Goal: Contribute content: Add original content to the website for others to see

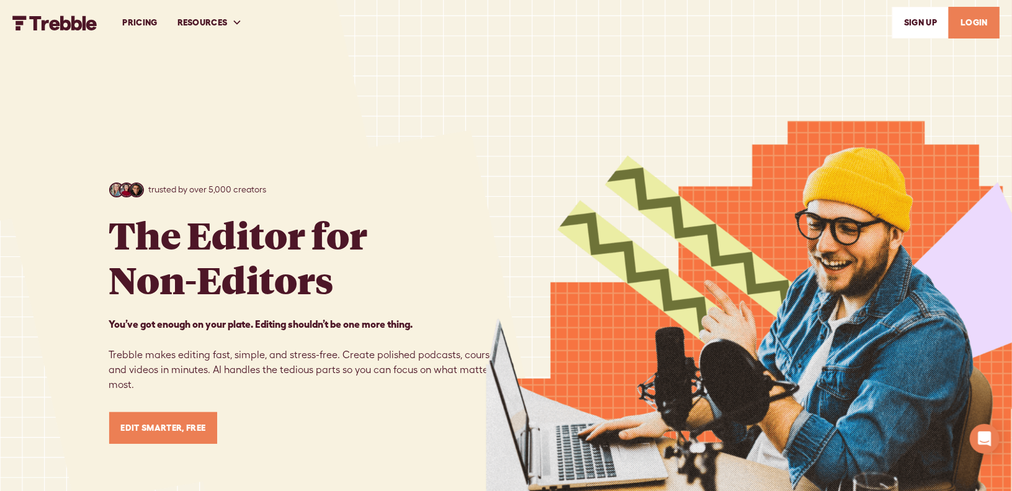
click at [970, 24] on link "LOGIN" at bounding box center [974, 23] width 51 height 32
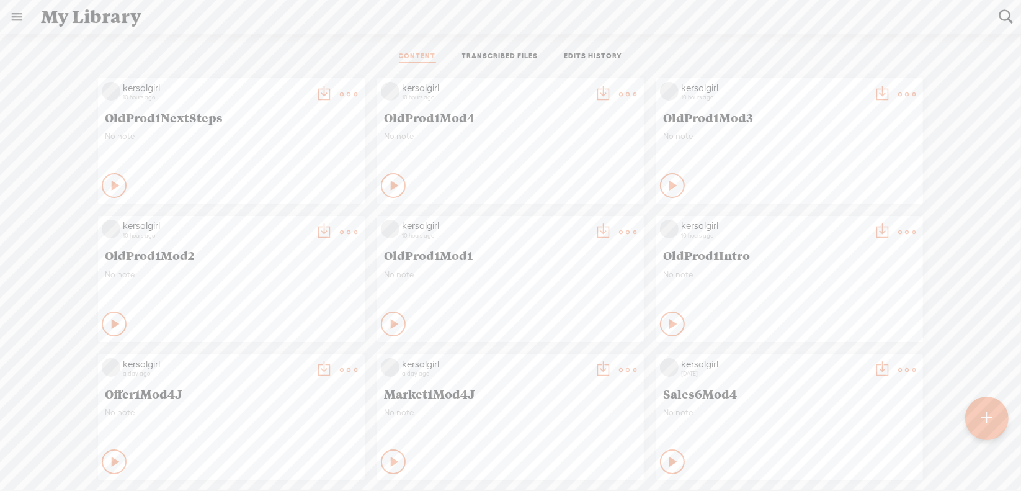
click at [991, 419] on t at bounding box center [987, 418] width 11 height 27
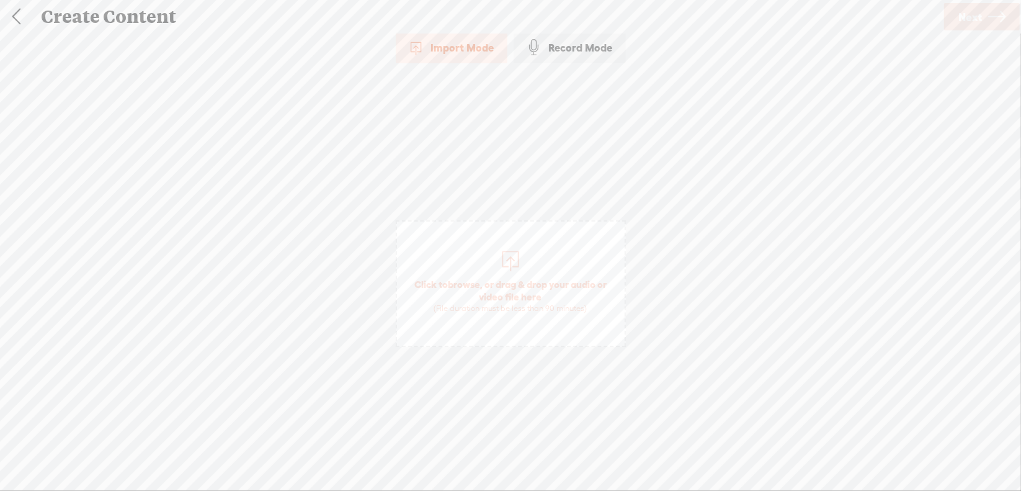
click at [465, 279] on span "browse" at bounding box center [464, 284] width 32 height 11
click at [974, 10] on span "Next" at bounding box center [971, 17] width 24 height 32
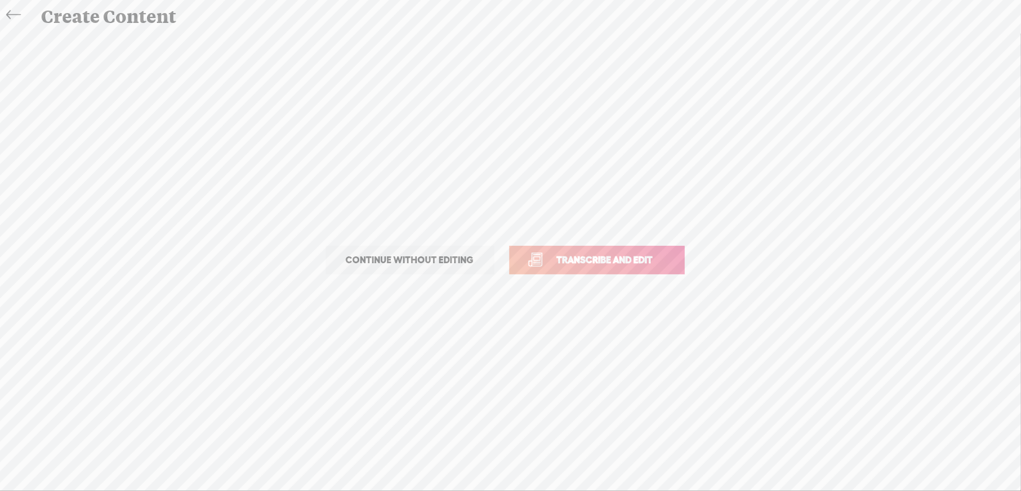
click at [597, 256] on span "Transcribe and edit" at bounding box center [605, 260] width 122 height 14
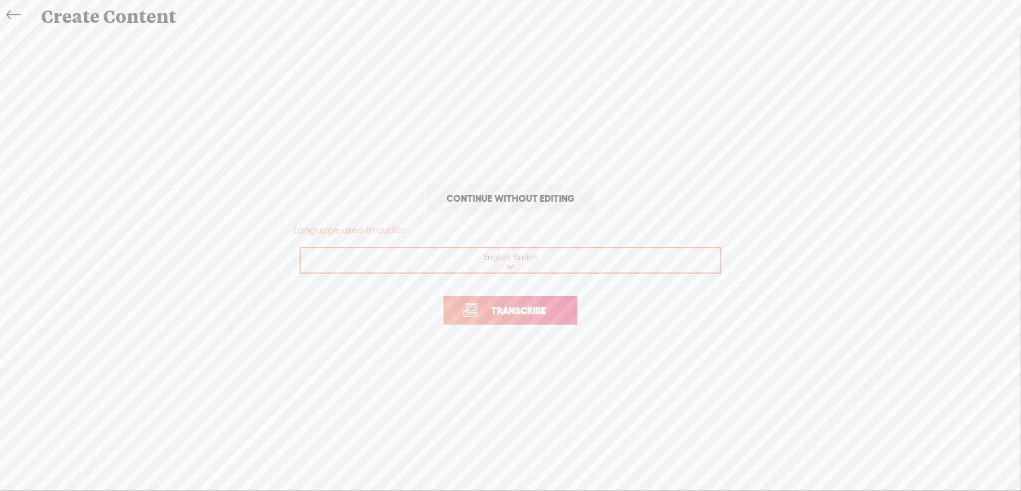
click at [522, 311] on span "Transcribe" at bounding box center [518, 310] width 81 height 14
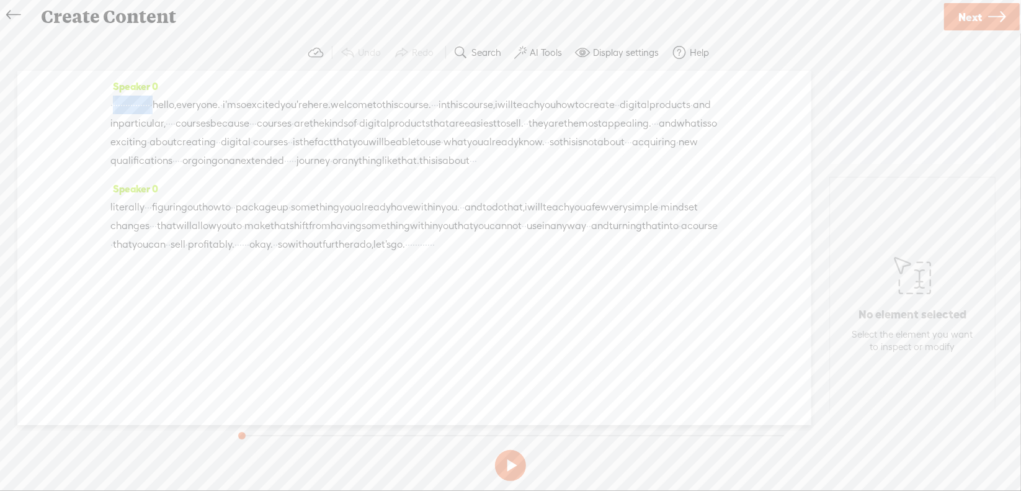
drag, startPoint x: 113, startPoint y: 105, endPoint x: 226, endPoint y: 106, distance: 113.5
click at [226, 106] on div "· · · · · · · · · · · · · · · · · hello, everyone. · i'm so excited you're here…" at bounding box center [414, 133] width 608 height 74
click at [137, 76] on span "Delete" at bounding box center [146, 74] width 29 height 12
click at [130, 104] on span "hello," at bounding box center [135, 105] width 24 height 19
click at [168, 70] on span at bounding box center [162, 74] width 19 height 22
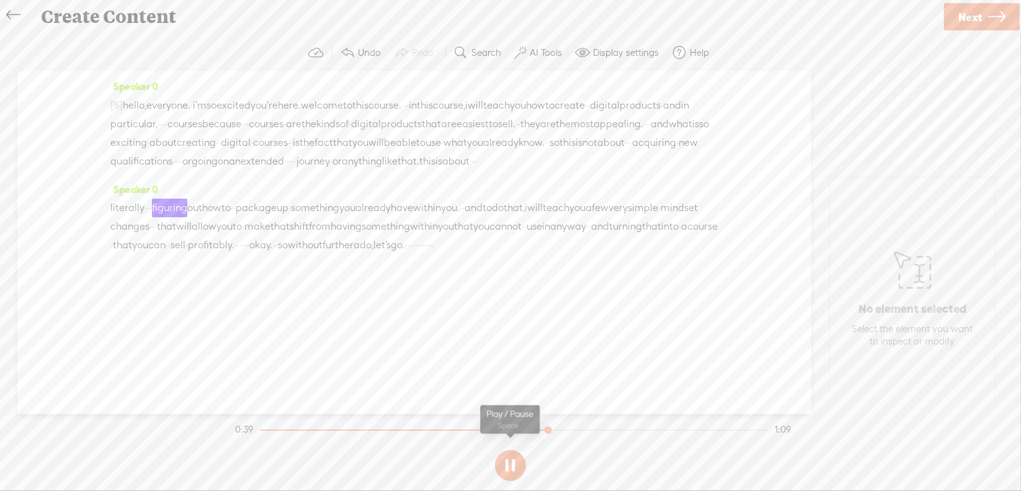
click at [509, 462] on button at bounding box center [510, 465] width 31 height 31
click at [209, 171] on div "[S] · · · · · · · · · · · · · · · · · hello, everyone. · i'm so excited you're …" at bounding box center [414, 133] width 608 height 75
click at [127, 149] on span "Delete" at bounding box center [124, 149] width 29 height 12
click at [218, 171] on span "on" at bounding box center [223, 162] width 11 height 19
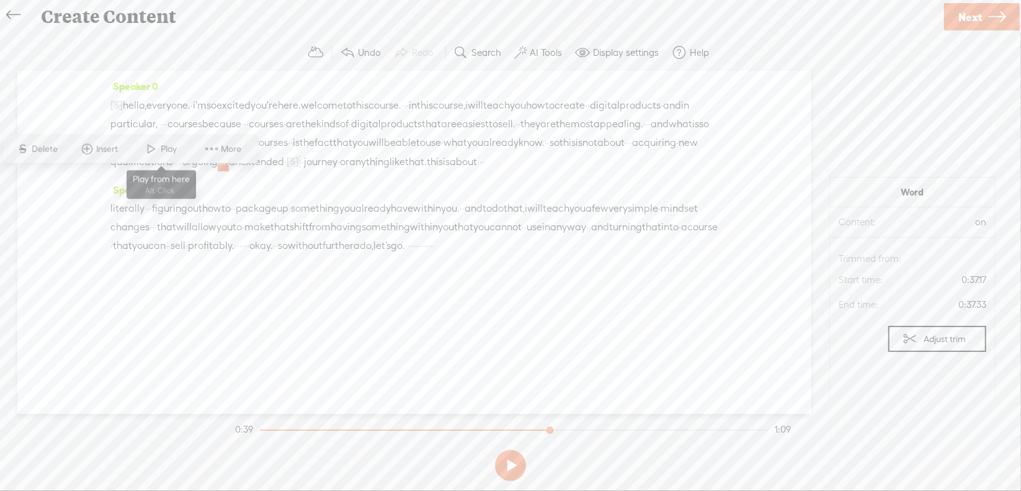
click at [151, 150] on span at bounding box center [152, 149] width 19 height 22
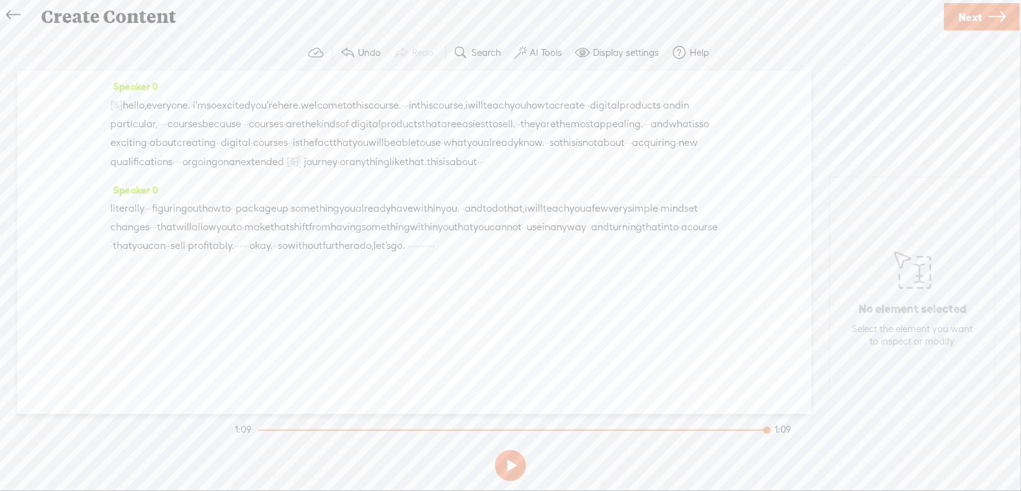
drag, startPoint x: 271, startPoint y: 282, endPoint x: 355, endPoint y: 299, distance: 86.0
click at [355, 264] on div "Speaker 0 literally · · · figuring out how to · · package up · something you al…" at bounding box center [414, 223] width 608 height 84
click at [241, 252] on span "Delete" at bounding box center [249, 251] width 29 height 12
drag, startPoint x: 130, startPoint y: 280, endPoint x: 136, endPoint y: 274, distance: 8.8
click at [288, 256] on span "without" at bounding box center [305, 246] width 35 height 19
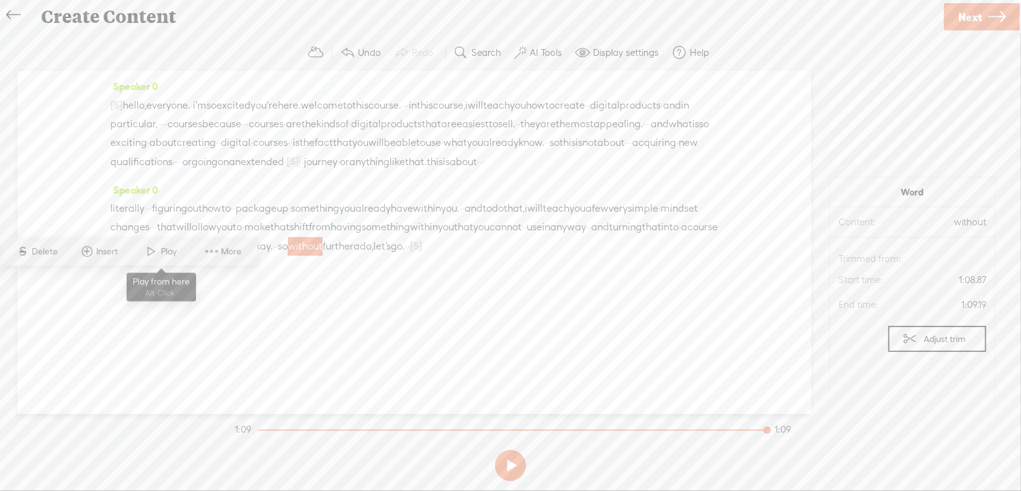
click at [172, 250] on span "Play" at bounding box center [170, 251] width 19 height 12
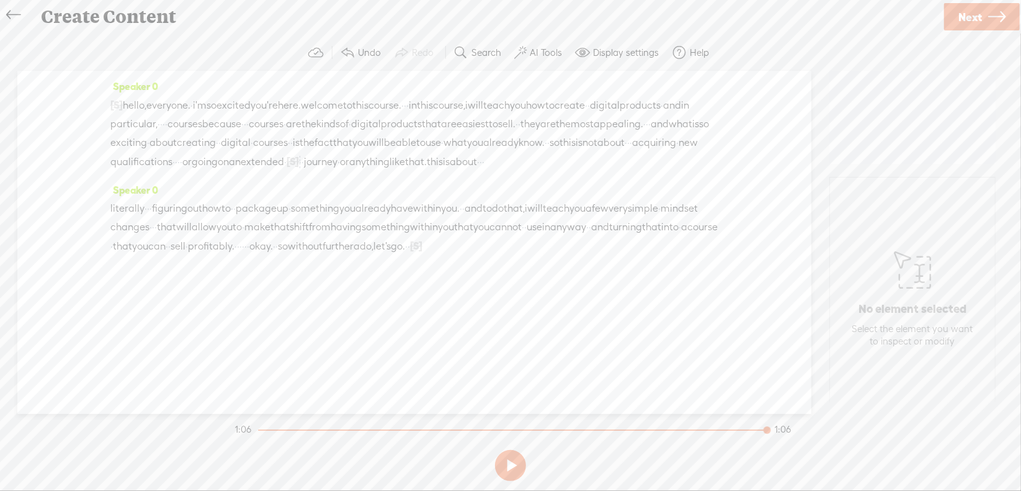
click at [408, 256] on span "·" at bounding box center [409, 246] width 2 height 19
click at [182, 249] on span "Delete" at bounding box center [176, 251] width 29 height 12
click at [288, 256] on span "without" at bounding box center [305, 246] width 35 height 19
click at [157, 251] on span at bounding box center [152, 251] width 19 height 22
click at [969, 18] on span "Next" at bounding box center [971, 17] width 24 height 32
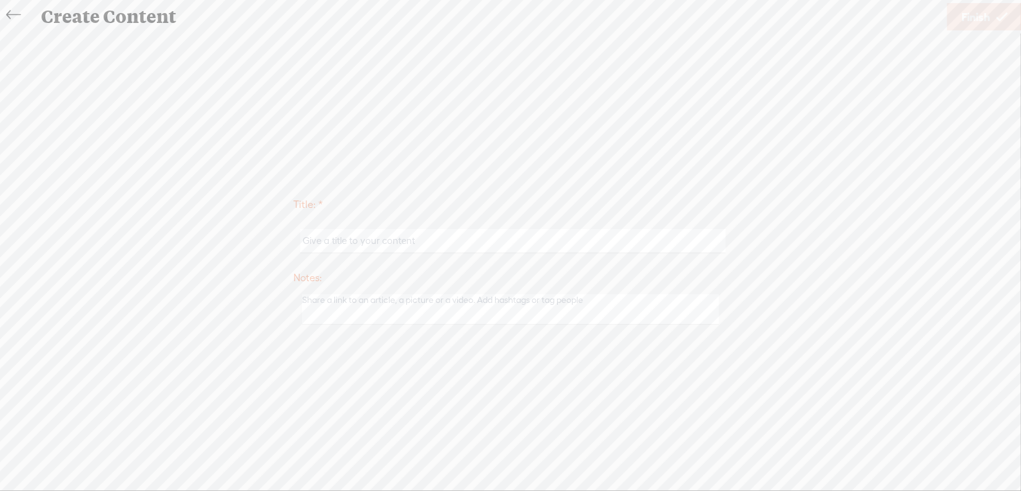
click at [398, 235] on input "text" at bounding box center [512, 241] width 425 height 24
type input "Prod1Intro"
click at [965, 21] on span "Finish" at bounding box center [976, 17] width 29 height 32
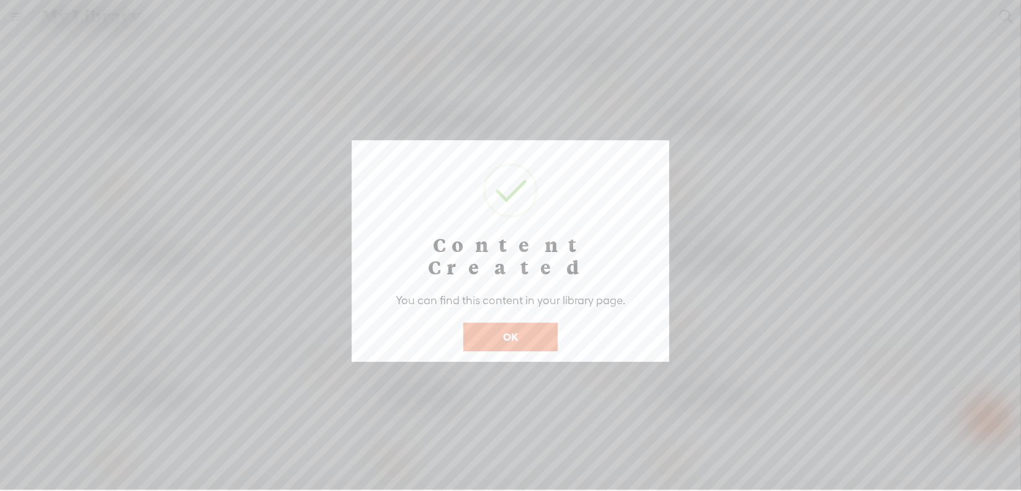
click at [541, 323] on button "OK" at bounding box center [510, 337] width 94 height 29
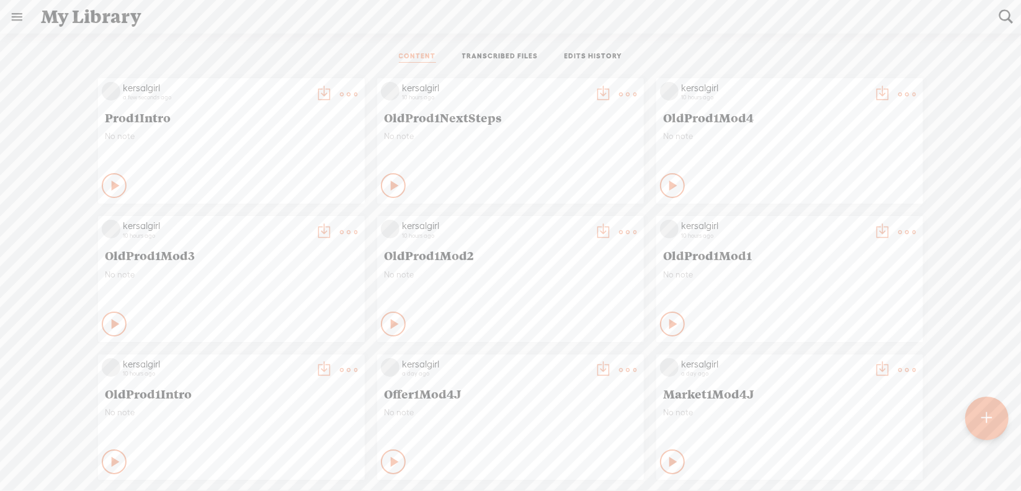
click at [980, 416] on div at bounding box center [986, 417] width 43 height 43
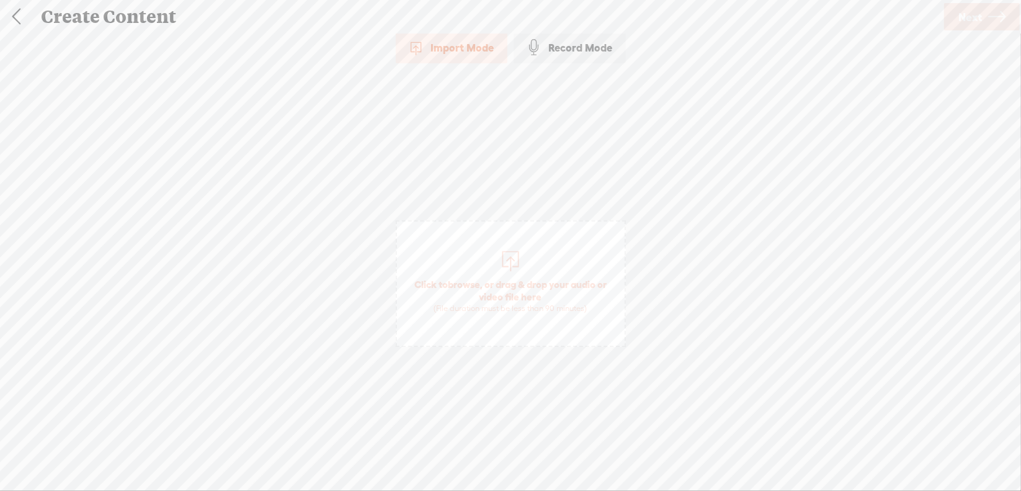
click at [455, 281] on span "browse" at bounding box center [464, 284] width 32 height 11
click at [973, 15] on span "Next" at bounding box center [971, 17] width 24 height 32
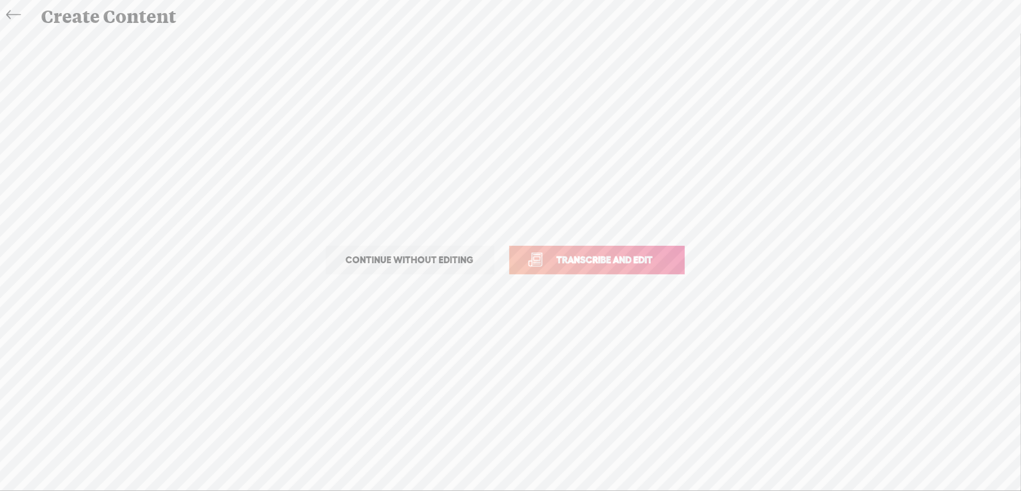
click at [593, 254] on span "Transcribe and edit" at bounding box center [605, 260] width 122 height 14
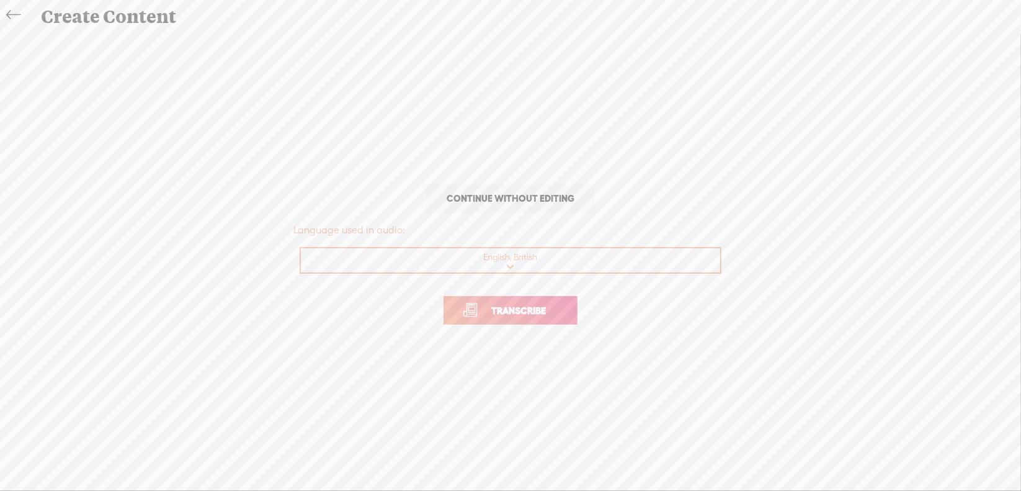
click at [536, 311] on span "Transcribe" at bounding box center [518, 310] width 81 height 14
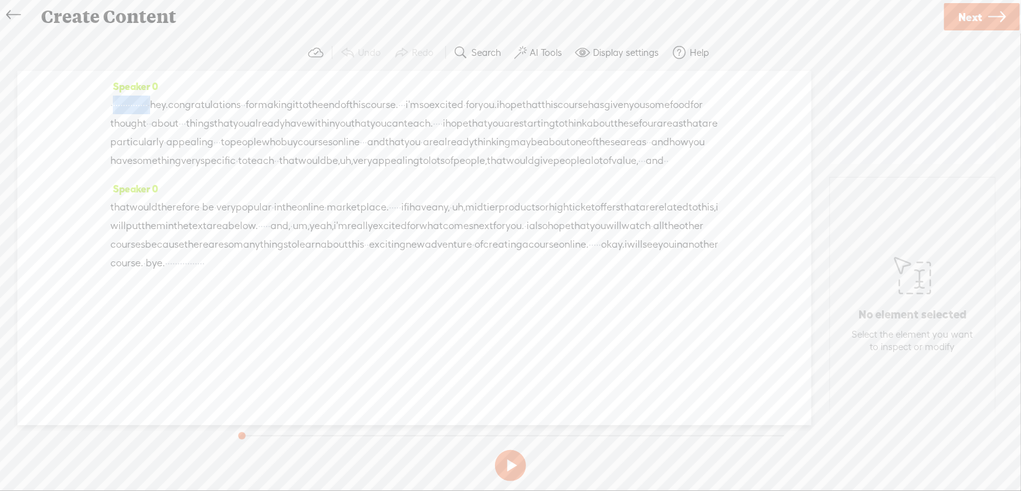
drag, startPoint x: 114, startPoint y: 104, endPoint x: 218, endPoint y: 107, distance: 104.9
click at [218, 107] on div "· · · · · · · · · · · · · · · · hey. congratulations · · for making it to the e…" at bounding box center [414, 133] width 608 height 74
click at [140, 79] on span "Delete" at bounding box center [138, 74] width 29 height 12
click at [465, 217] on span "uh," at bounding box center [458, 208] width 13 height 19
click at [483, 192] on span "Delete" at bounding box center [485, 196] width 29 height 12
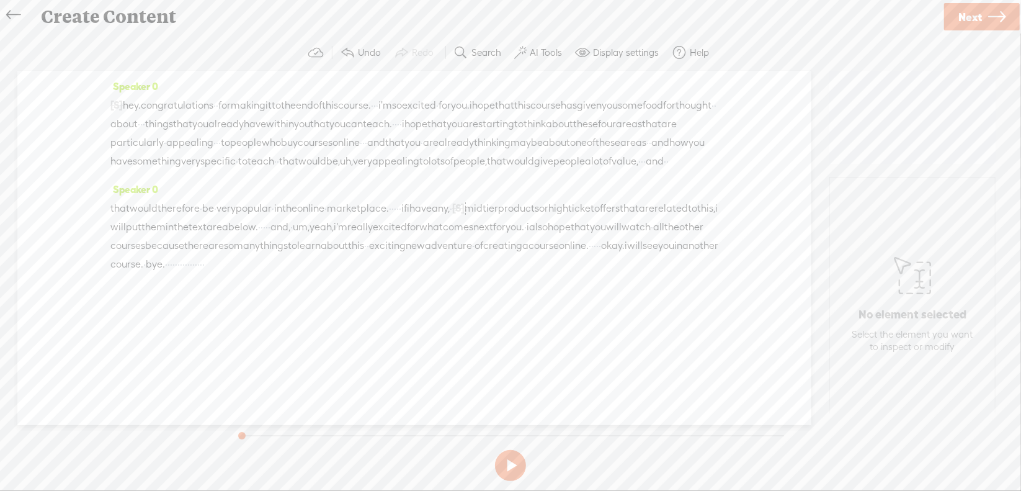
click at [138, 103] on span "hey." at bounding box center [132, 105] width 18 height 19
click at [169, 76] on span "Play" at bounding box center [178, 74] width 19 height 12
click at [511, 462] on button at bounding box center [510, 465] width 31 height 31
click at [400, 127] on span "·" at bounding box center [398, 124] width 2 height 19
click at [562, 94] on span "Delete" at bounding box center [572, 93] width 29 height 12
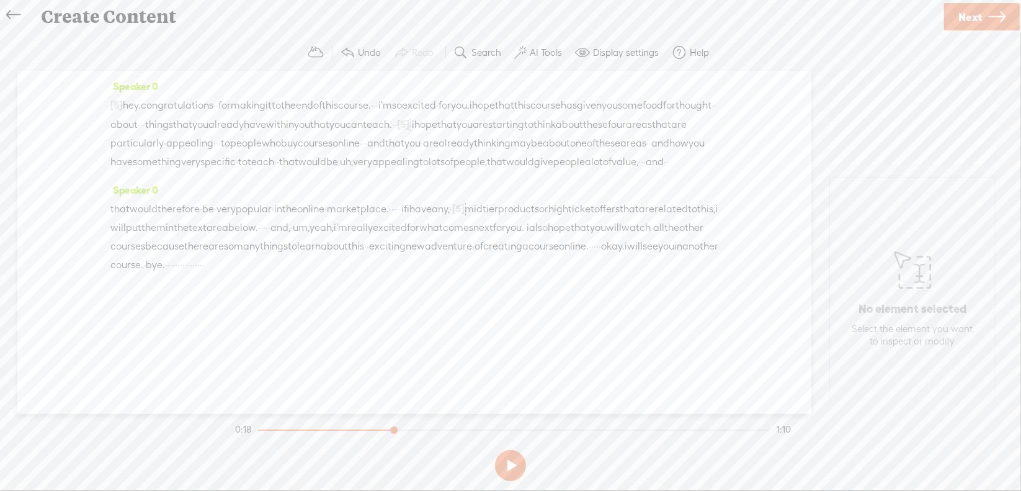
click at [310, 127] on span "you" at bounding box center [302, 124] width 16 height 19
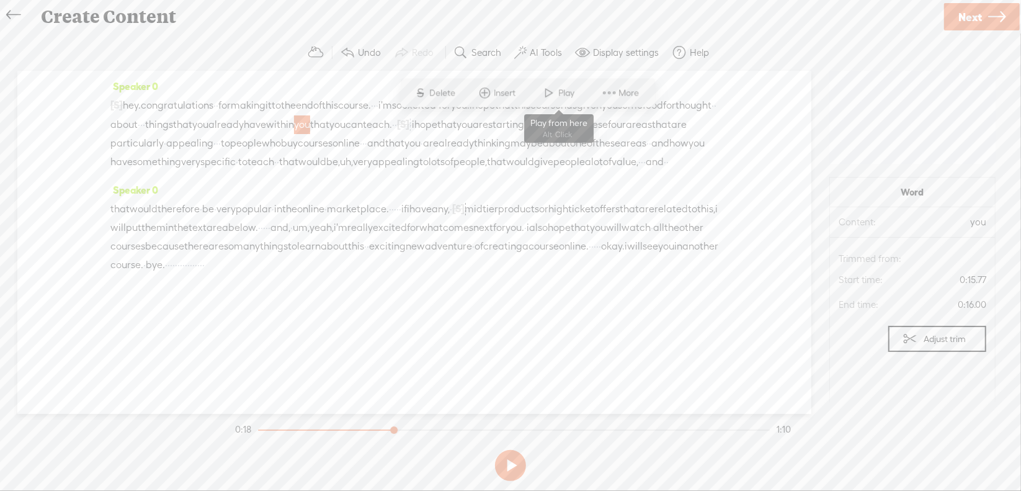
click at [552, 90] on span at bounding box center [549, 93] width 19 height 22
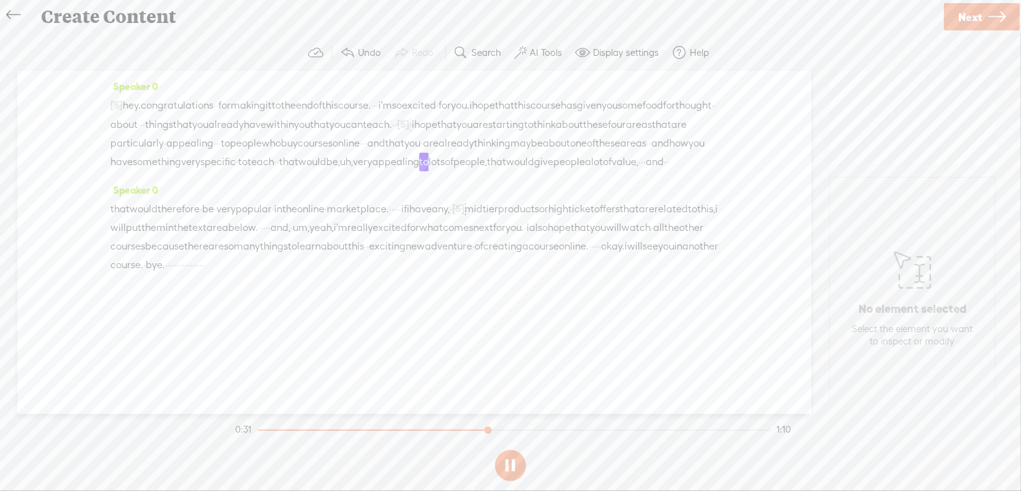
click at [512, 466] on button at bounding box center [510, 465] width 31 height 31
click at [340, 171] on span "uh," at bounding box center [346, 162] width 13 height 19
click at [150, 144] on span "Delete" at bounding box center [155, 149] width 29 height 12
click at [279, 172] on span "that" at bounding box center [288, 162] width 19 height 19
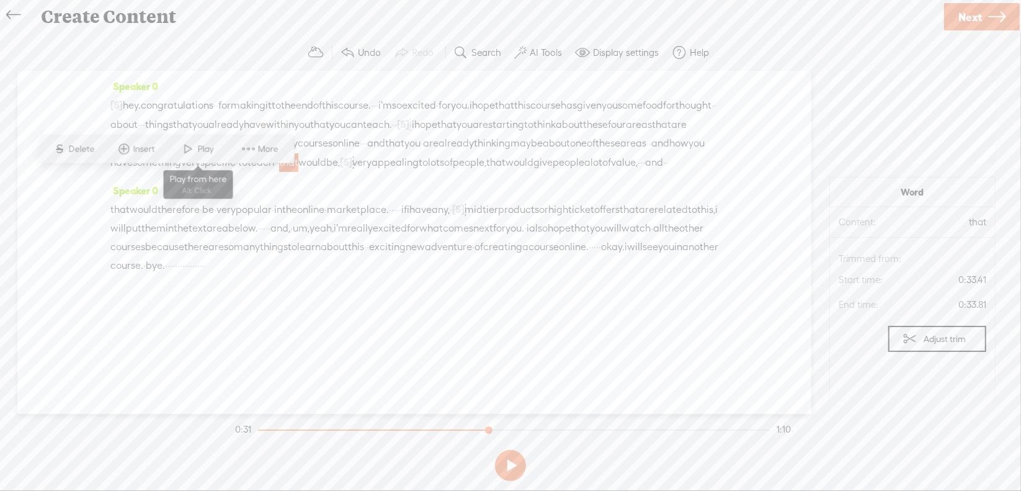
click at [188, 152] on span at bounding box center [188, 149] width 19 height 22
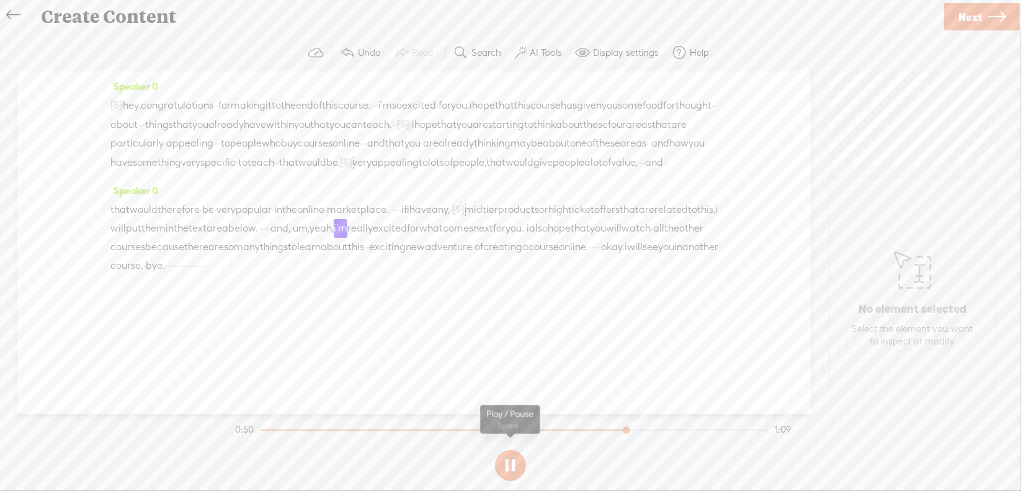
click at [512, 462] on button at bounding box center [510, 465] width 31 height 31
drag, startPoint x: 549, startPoint y: 244, endPoint x: 584, endPoint y: 249, distance: 35.7
click at [584, 249] on div "that would therefore · be · very popular · in the online · marketplace. · · · ·…" at bounding box center [414, 237] width 608 height 75
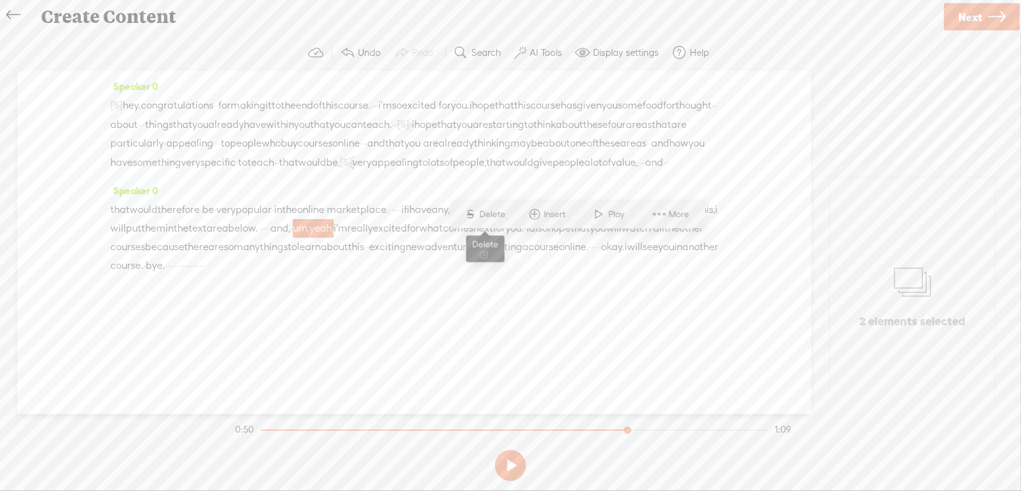
click at [502, 210] on span "Delete" at bounding box center [494, 214] width 29 height 12
click at [266, 238] on span "·" at bounding box center [264, 229] width 2 height 19
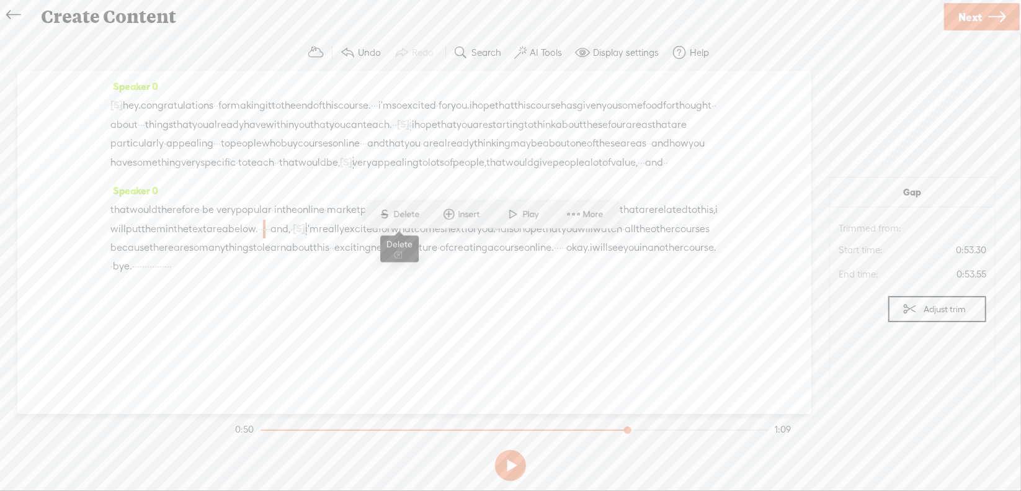
click at [406, 213] on span "Delete" at bounding box center [408, 214] width 29 height 12
click at [228, 238] on span "area" at bounding box center [218, 229] width 22 height 19
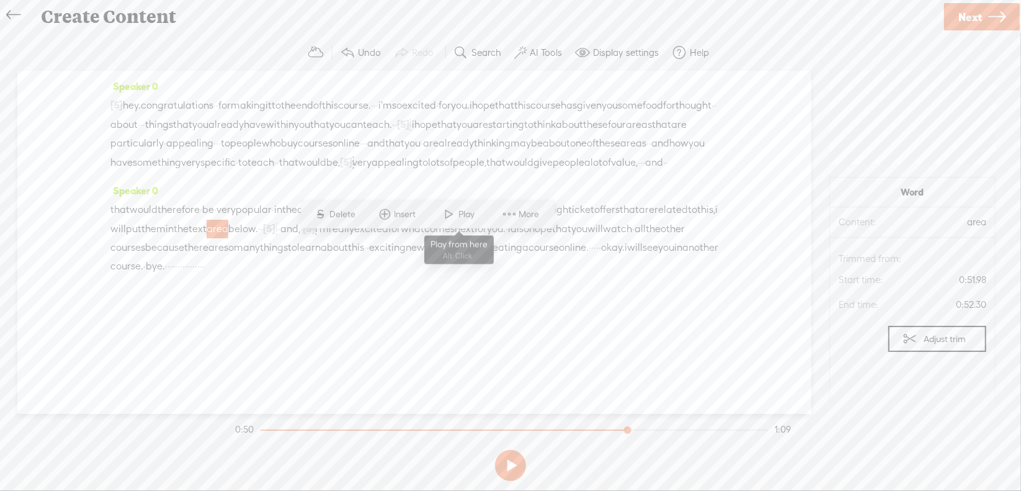
click at [445, 213] on span at bounding box center [449, 214] width 19 height 22
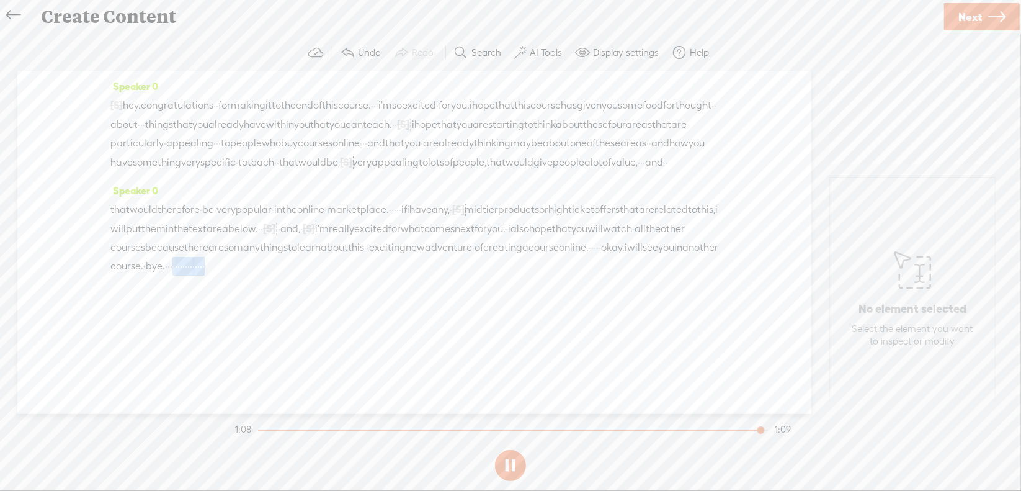
drag, startPoint x: 704, startPoint y: 281, endPoint x: 718, endPoint y: 292, distance: 17.7
click at [718, 275] on div "that would therefore · be · very popular · in the online · marketplace. · · · ·…" at bounding box center [414, 238] width 608 height 76
click at [107, 270] on span "Delete" at bounding box center [109, 270] width 29 height 12
click at [594, 257] on span "·" at bounding box center [595, 247] width 2 height 19
click at [380, 254] on span "Delete" at bounding box center [369, 251] width 29 height 12
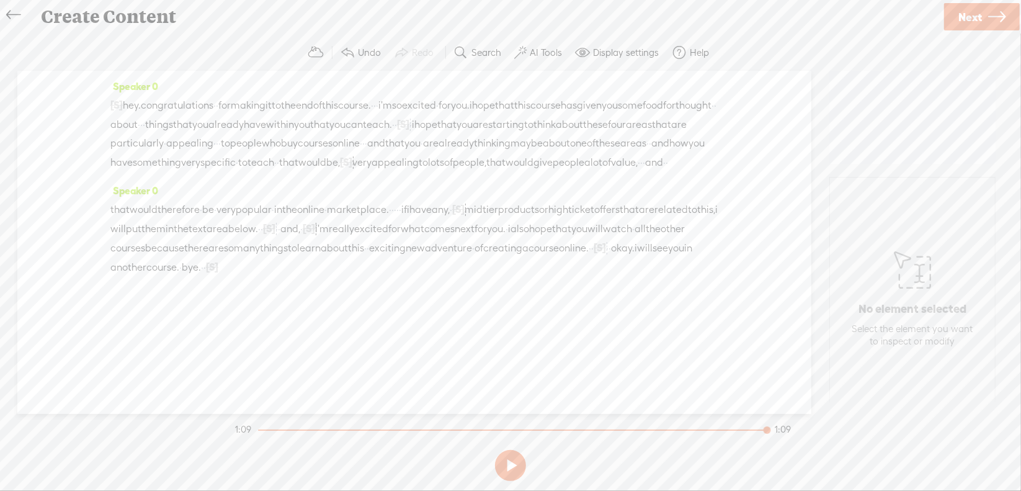
click at [529, 257] on span "course" at bounding box center [544, 248] width 30 height 19
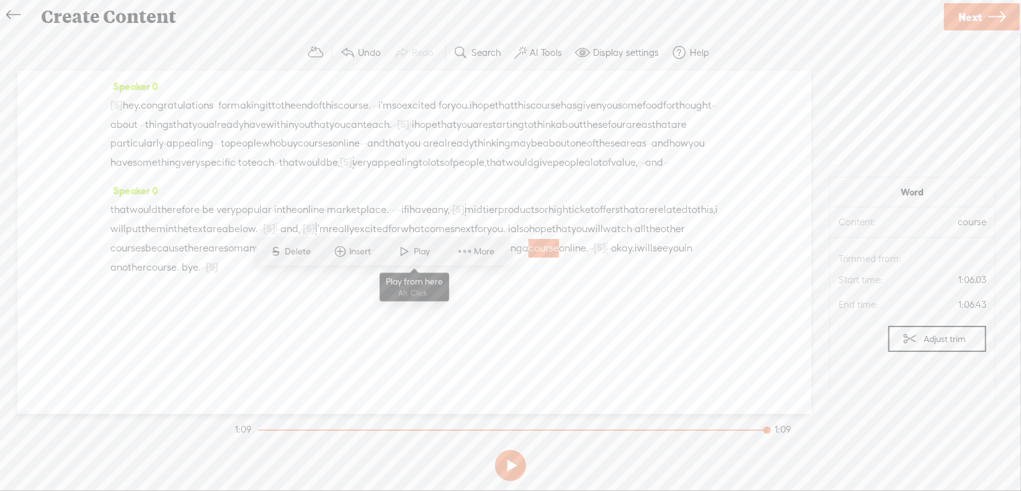
click at [414, 249] on span "Play" at bounding box center [423, 251] width 19 height 12
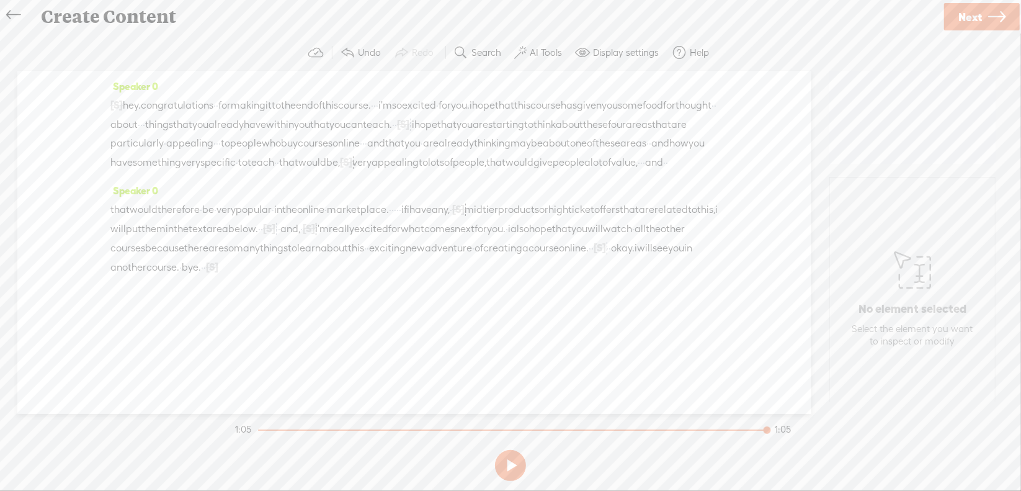
click at [967, 17] on span "Next" at bounding box center [971, 17] width 24 height 32
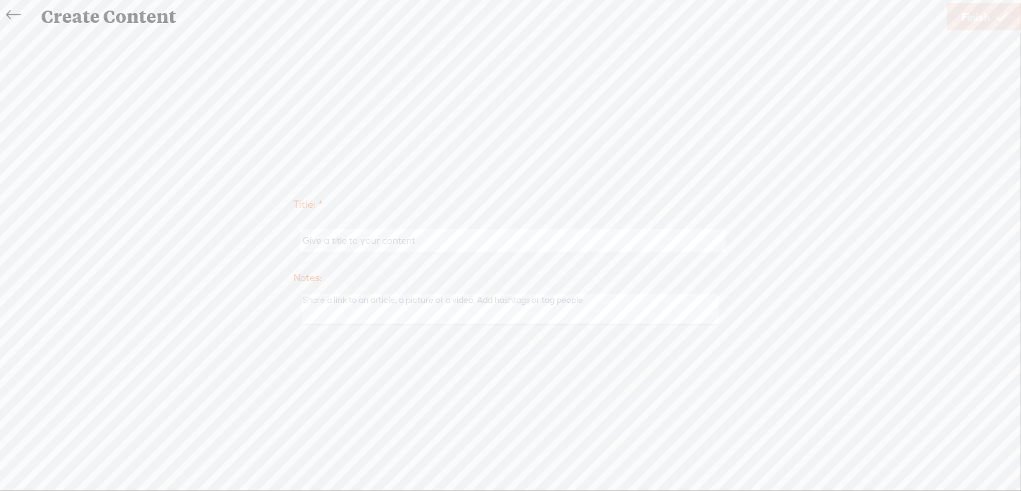
click at [457, 233] on input "text" at bounding box center [512, 241] width 425 height 24
type input "Prod1NextSteps"
click at [977, 19] on span "Finish" at bounding box center [976, 17] width 29 height 32
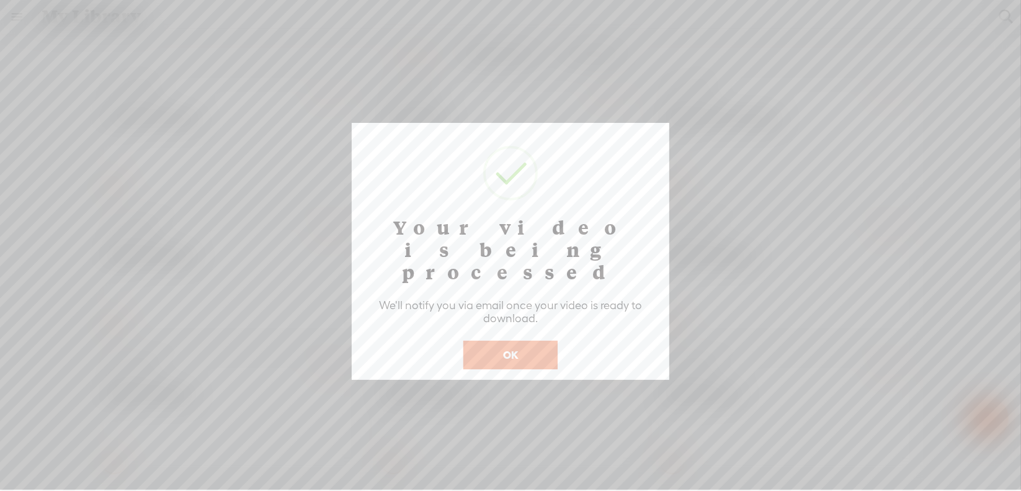
click at [516, 341] on button "OK" at bounding box center [510, 355] width 94 height 29
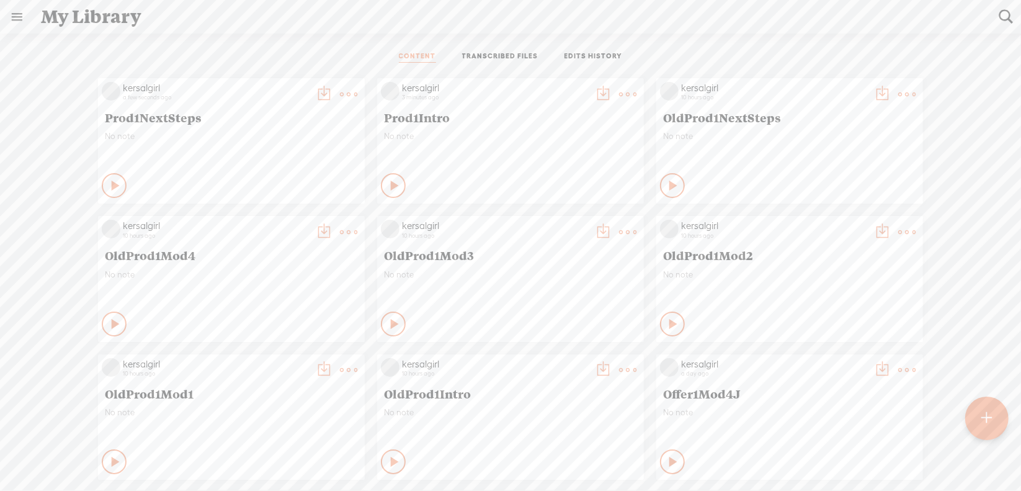
click at [619, 96] on t at bounding box center [627, 94] width 17 height 17
click at [562, 219] on link "Download as..." at bounding box center [560, 221] width 124 height 29
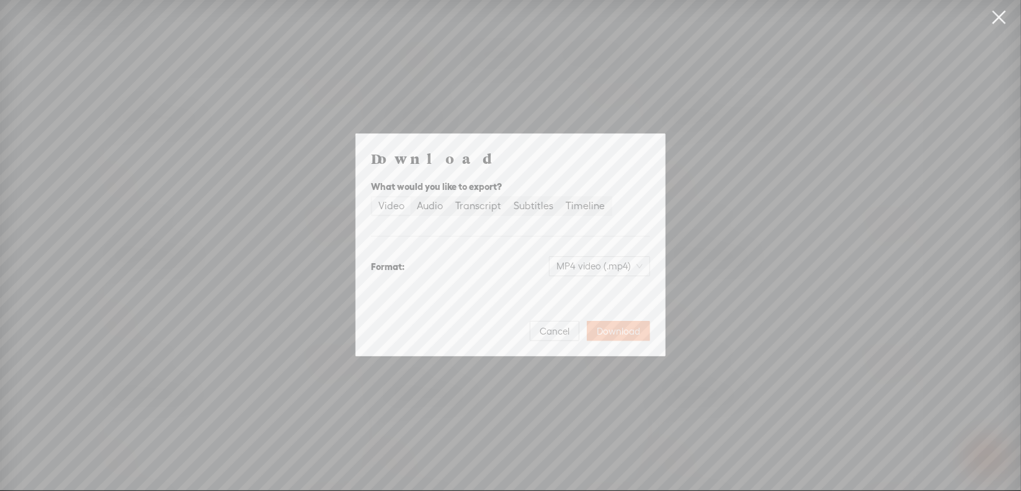
click at [612, 328] on span "Download" at bounding box center [618, 331] width 43 height 12
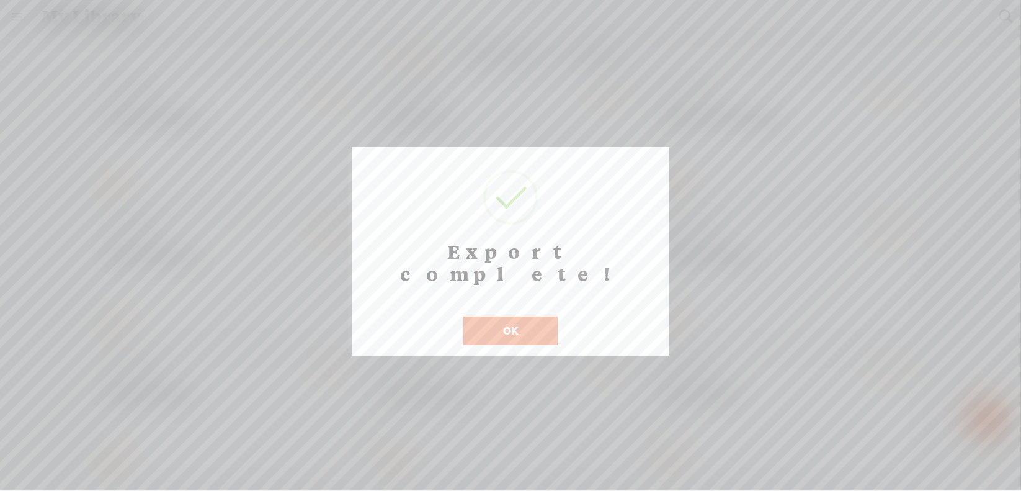
click at [502, 316] on button "OK" at bounding box center [510, 330] width 94 height 29
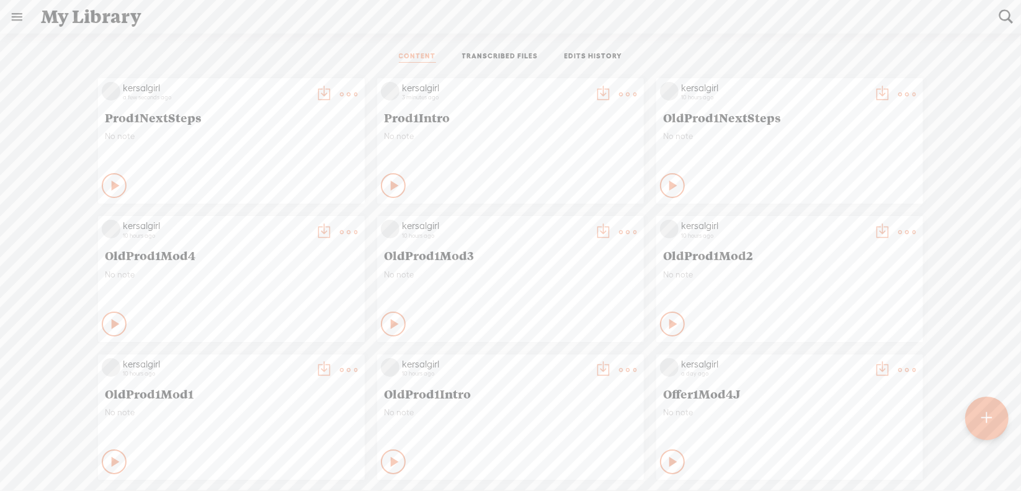
click at [340, 90] on t at bounding box center [348, 94] width 17 height 17
click at [279, 56] on div "CONTENT TRANSCRIBED FILES EDITS HISTORY" at bounding box center [510, 57] width 1003 height 30
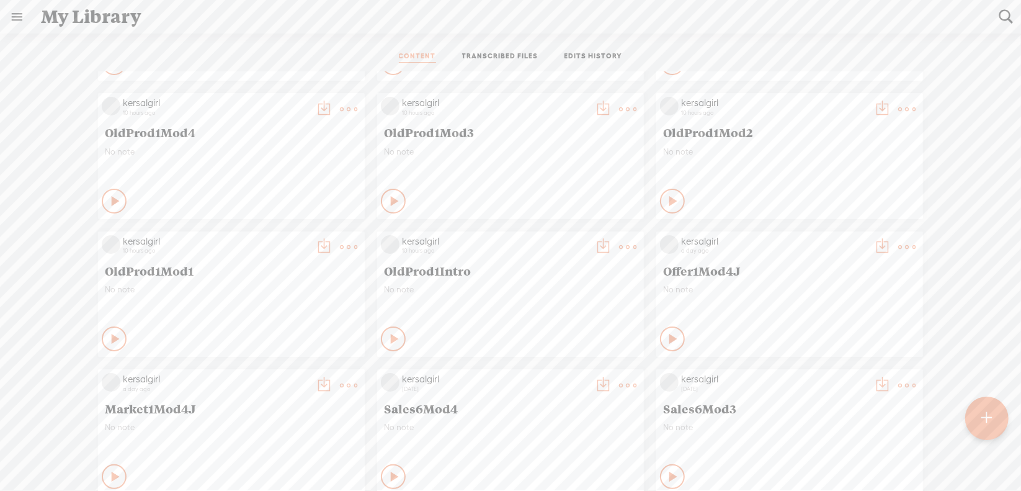
scroll to position [124, 0]
click at [340, 243] on t at bounding box center [348, 245] width 17 height 17
click at [293, 369] on link "Download as..." at bounding box center [280, 373] width 124 height 29
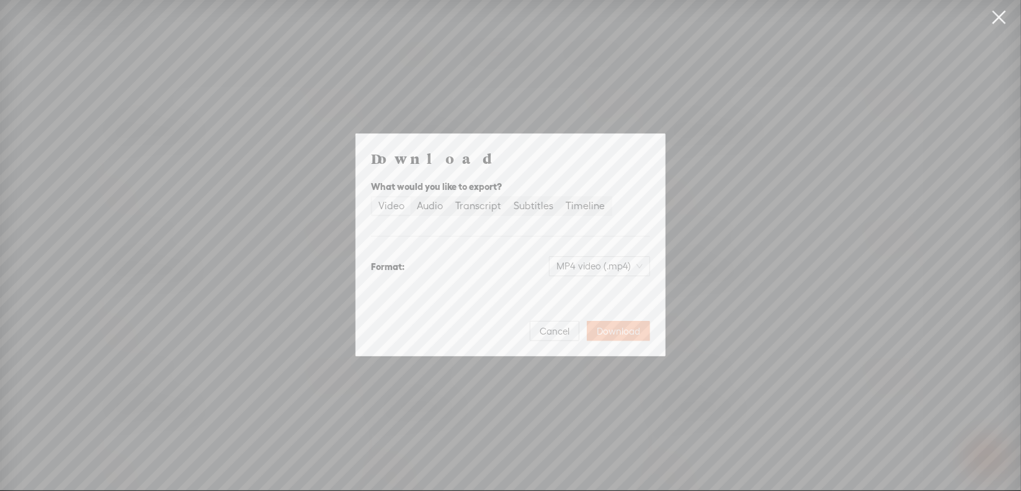
click at [614, 332] on span "Download" at bounding box center [618, 331] width 43 height 12
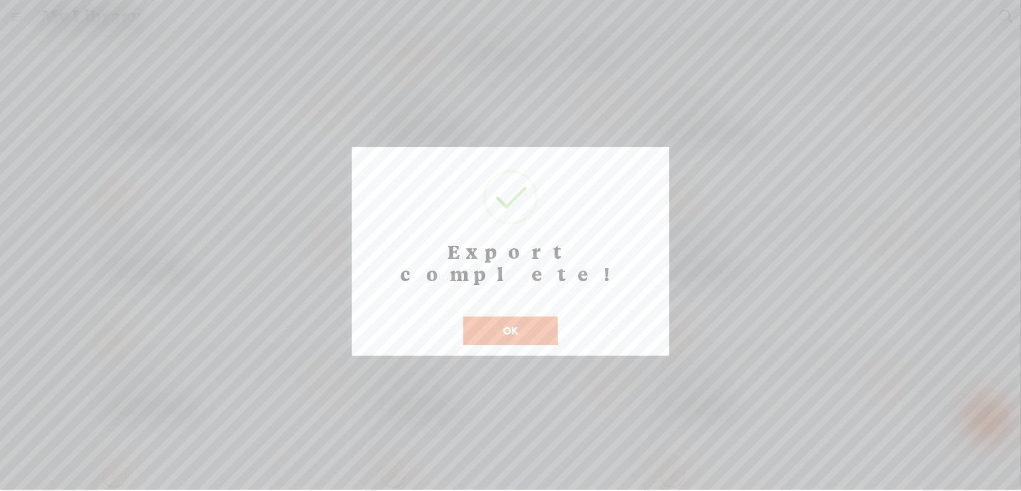
click at [505, 316] on button "OK" at bounding box center [510, 330] width 94 height 29
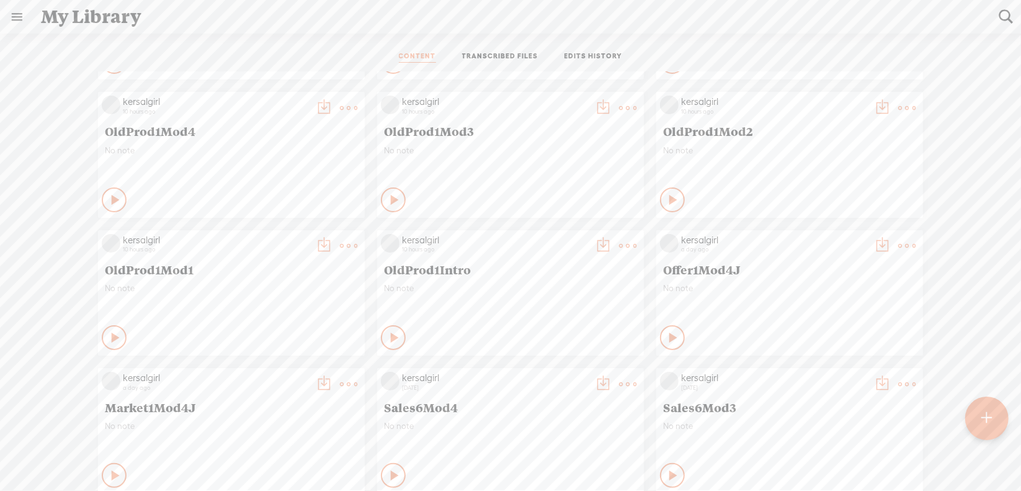
click at [340, 243] on t at bounding box center [348, 245] width 17 height 17
click at [257, 291] on link "Edit" at bounding box center [280, 287] width 124 height 29
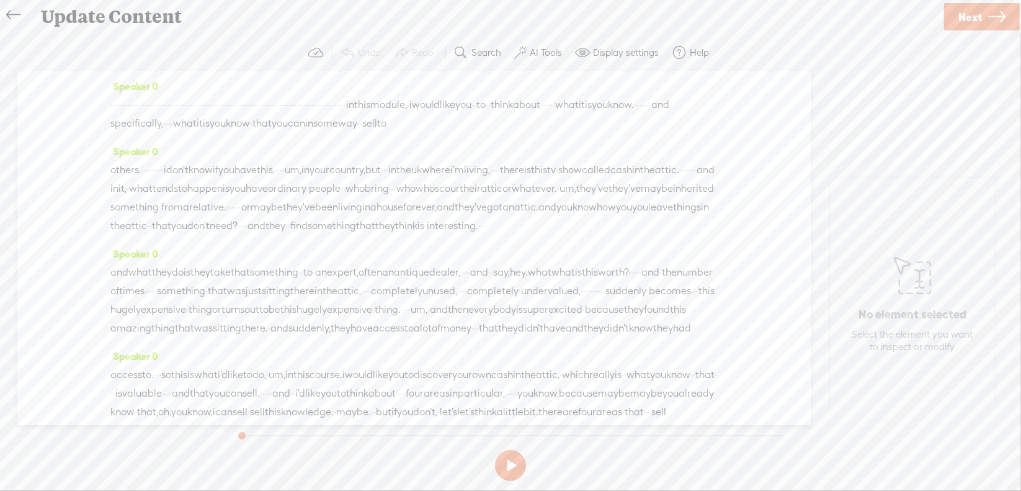
drag, startPoint x: 115, startPoint y: 104, endPoint x: 197, endPoint y: 120, distance: 83.4
click at [197, 120] on div "· · · · · · · · · · · · · · · · · · · · · · · · · · · · · · · · · · · · · · · ·…" at bounding box center [414, 114] width 608 height 37
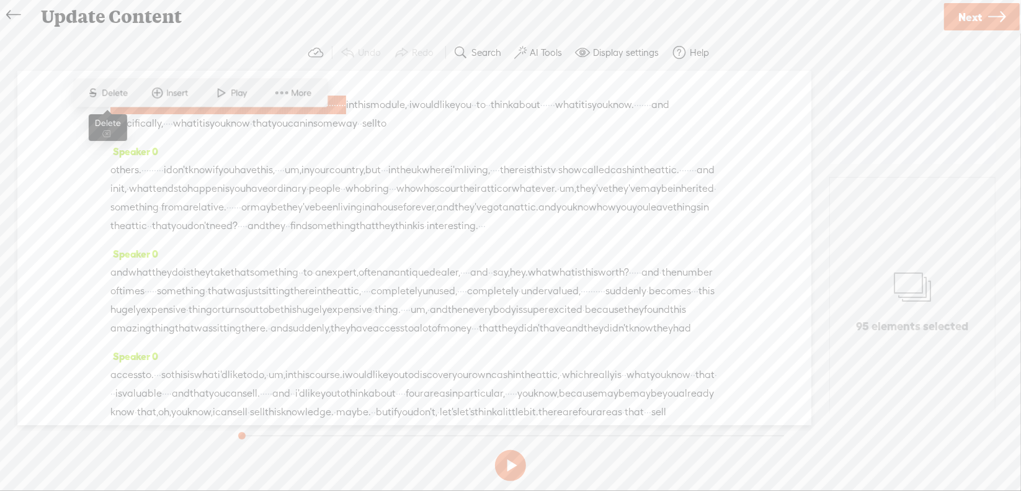
click at [112, 93] on span "Delete" at bounding box center [116, 93] width 29 height 12
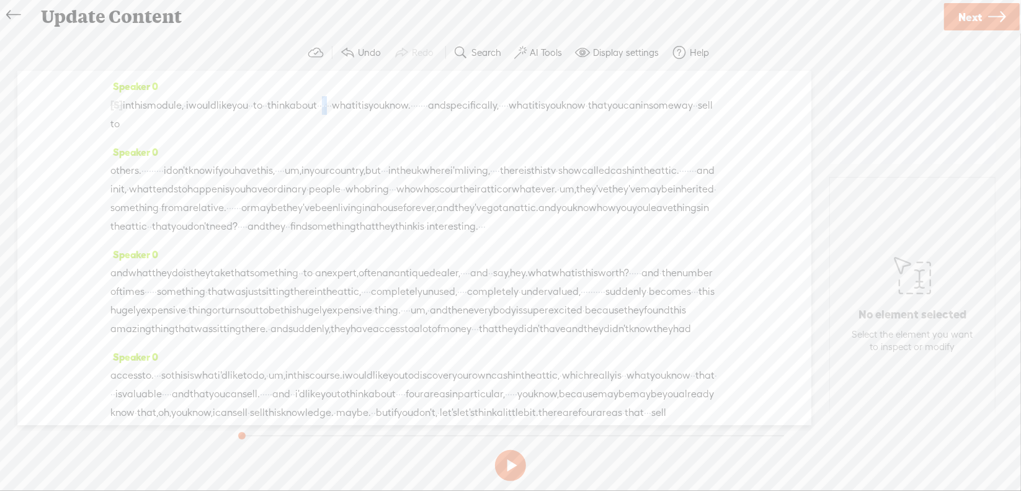
drag, startPoint x: 401, startPoint y: 104, endPoint x: 414, endPoint y: 103, distance: 13.7
click at [414, 103] on div "[S] · · · · · · · · · · · · · · · · · · · · · · · · · · · · · · · · · · · · · ·…" at bounding box center [414, 115] width 608 height 38
click at [313, 71] on span "S" at bounding box center [308, 74] width 19 height 22
drag, startPoint x: 551, startPoint y: 104, endPoint x: 571, endPoint y: 104, distance: 20.5
click at [571, 104] on div "[S] · · · · · · · · · · · · · · · · · · · · · · · · · · · · · · · · · · · · · ·…" at bounding box center [414, 115] width 608 height 38
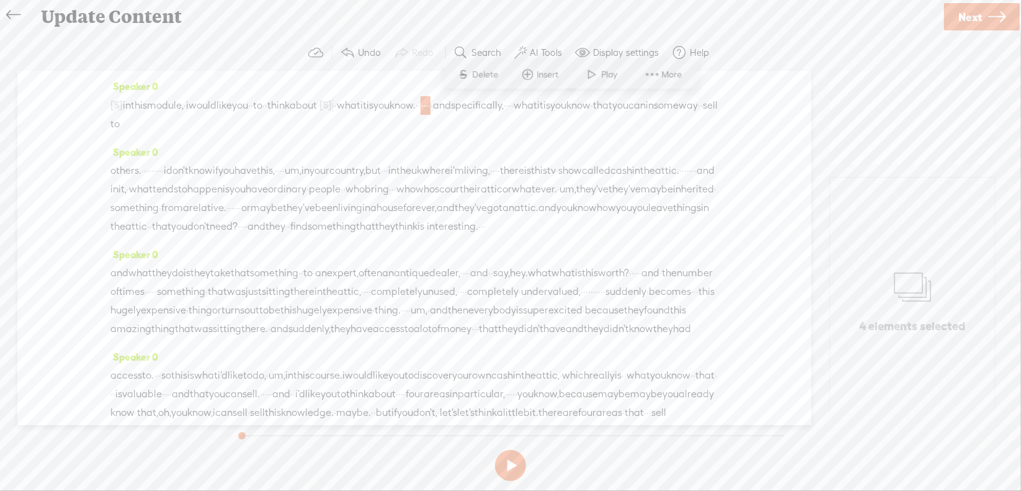
click at [482, 76] on span "Delete" at bounding box center [487, 74] width 29 height 12
click at [511, 105] on span "·" at bounding box center [510, 105] width 2 height 19
click at [569, 76] on span "Delete" at bounding box center [574, 74] width 29 height 12
drag, startPoint x: 161, startPoint y: 168, endPoint x: 189, endPoint y: 166, distance: 27.9
click at [189, 166] on div "others. · · · · · · · · · i don't know if you have this, · · · · um, in your co…" at bounding box center [414, 198] width 608 height 74
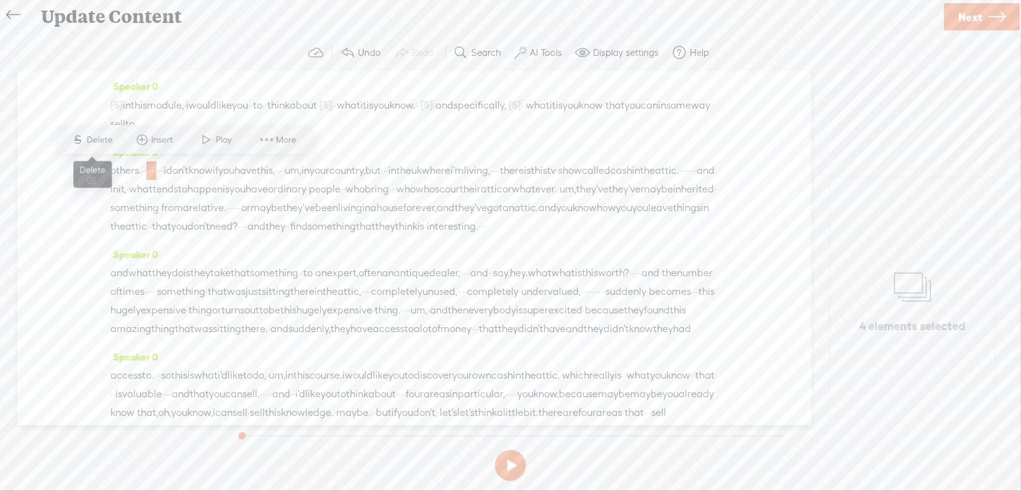
click at [105, 138] on span "Delete" at bounding box center [101, 139] width 29 height 12
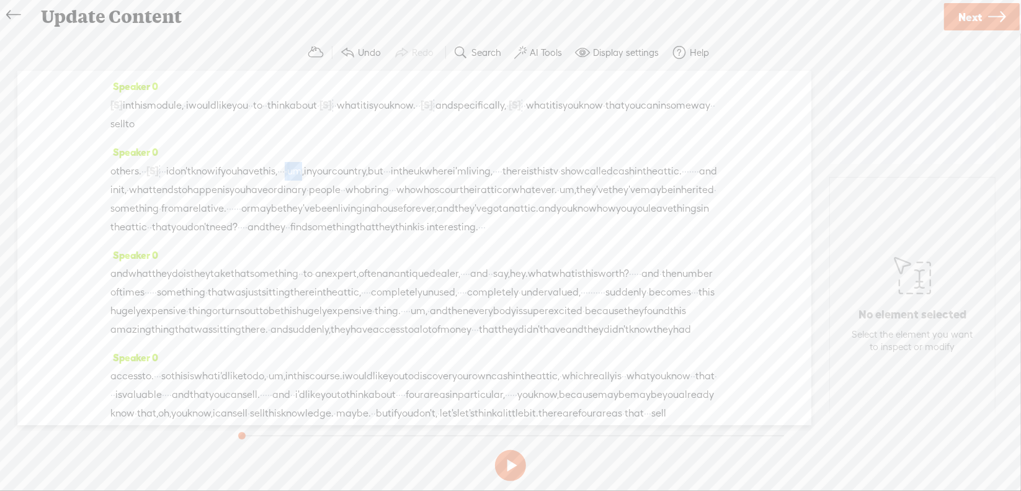
drag, startPoint x: 365, startPoint y: 171, endPoint x: 380, endPoint y: 171, distance: 14.3
click at [380, 171] on div "others. · · [S] · · · · · · · i don't know if you have this, · · · · um, in you…" at bounding box center [414, 198] width 608 height 75
click at [302, 138] on span "Delete" at bounding box center [299, 139] width 29 height 12
drag, startPoint x: 318, startPoint y: 189, endPoint x: 331, endPoint y: 188, distance: 13.1
click at [331, 188] on div "others. · · [S] · · · · · · · i don't know if you have this, · · · [S] · um, in…" at bounding box center [414, 198] width 608 height 75
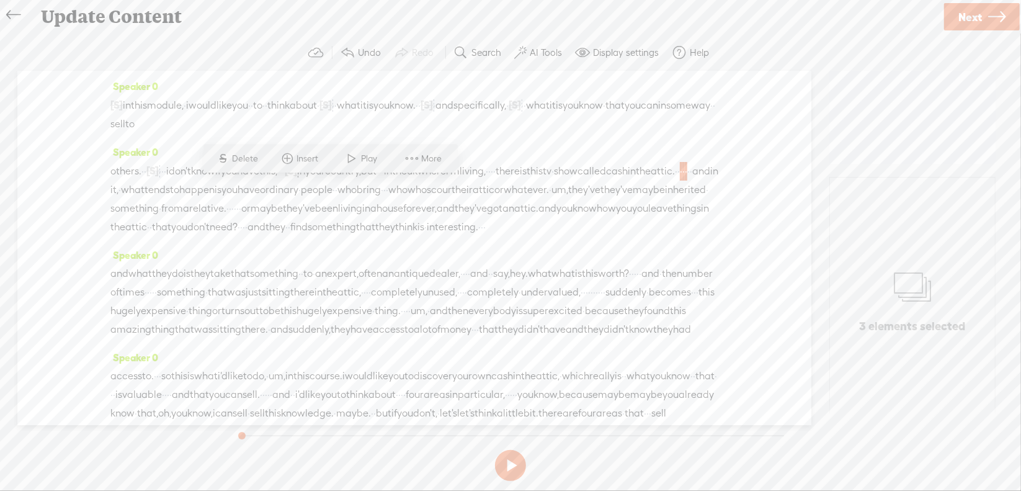
click at [251, 158] on span "Delete" at bounding box center [247, 159] width 29 height 12
click at [560, 199] on span "um," at bounding box center [568, 190] width 17 height 19
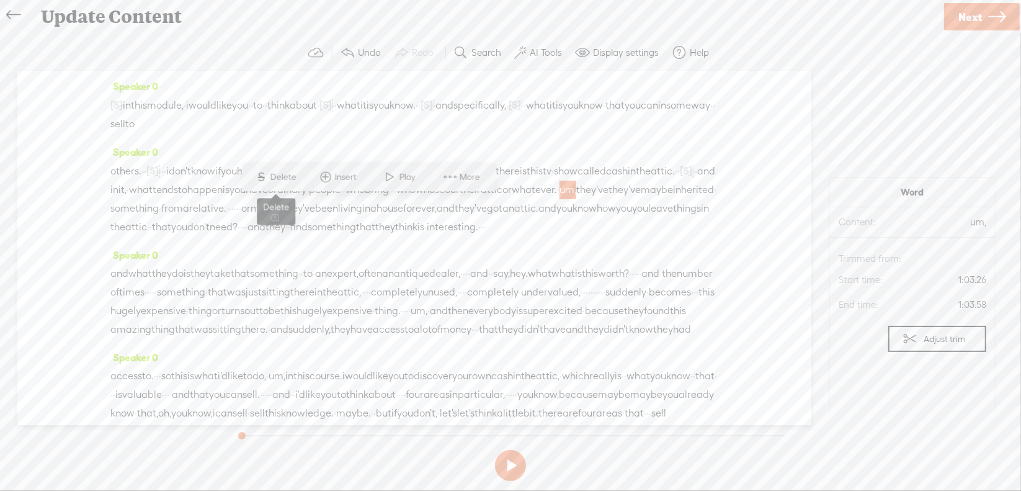
click at [283, 171] on span "Delete" at bounding box center [285, 177] width 29 height 12
click at [245, 237] on span "·" at bounding box center [244, 227] width 2 height 19
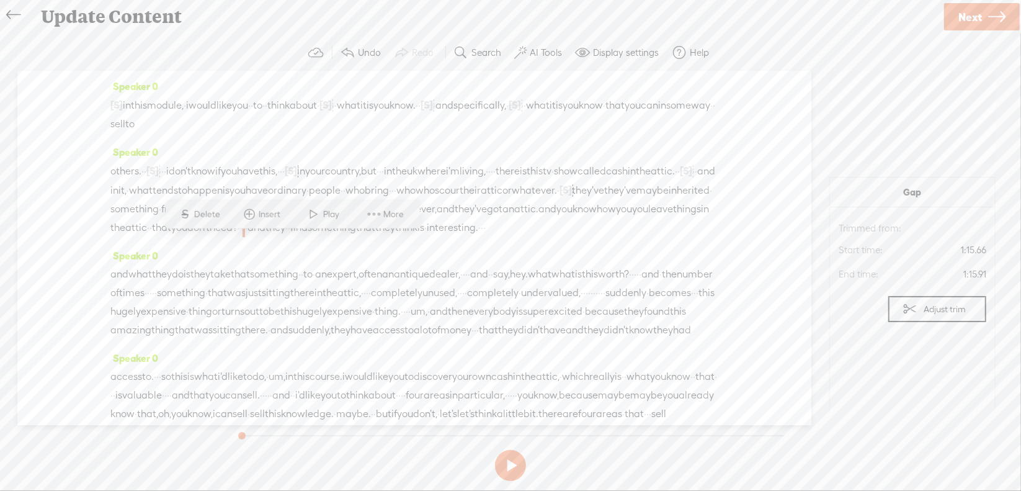
click at [199, 210] on span "Delete" at bounding box center [208, 214] width 29 height 12
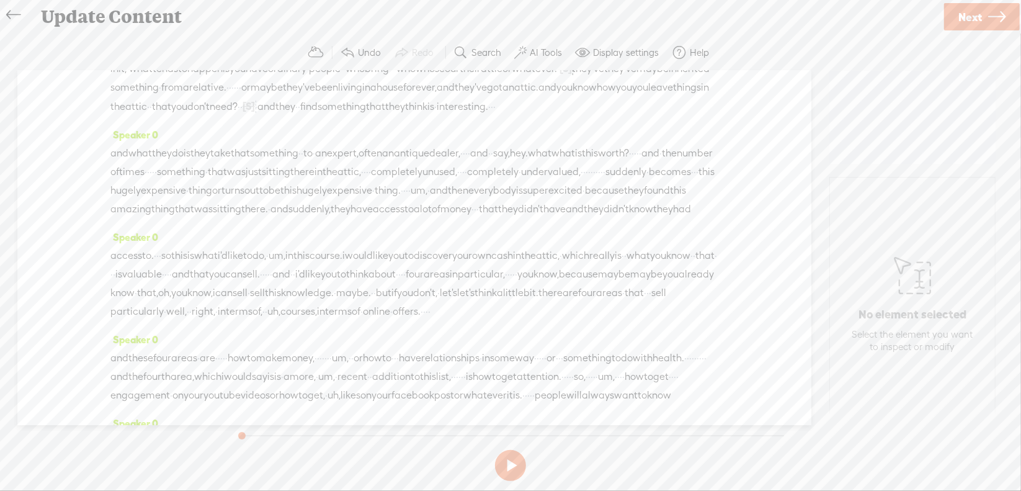
scroll to position [124, 0]
click at [468, 160] on span "·" at bounding box center [466, 150] width 2 height 19
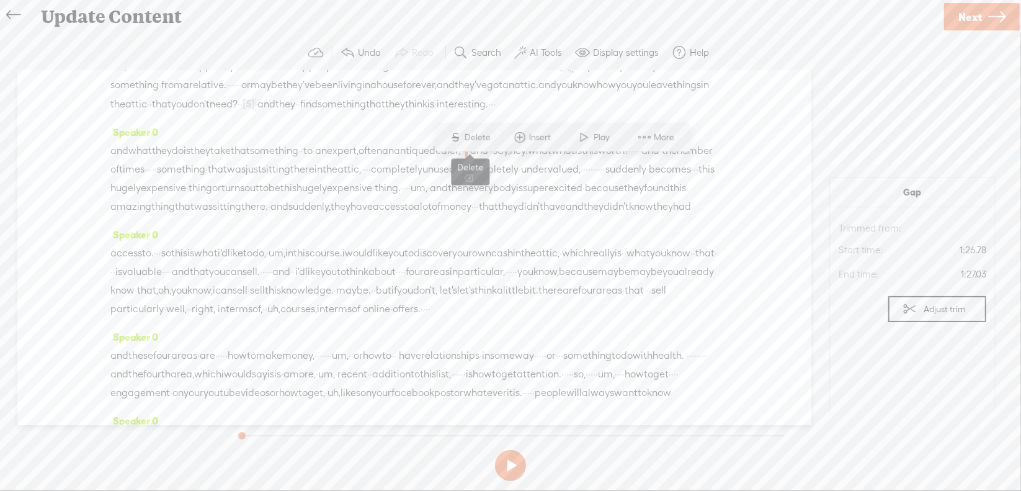
click at [488, 137] on span "Delete" at bounding box center [479, 137] width 29 height 12
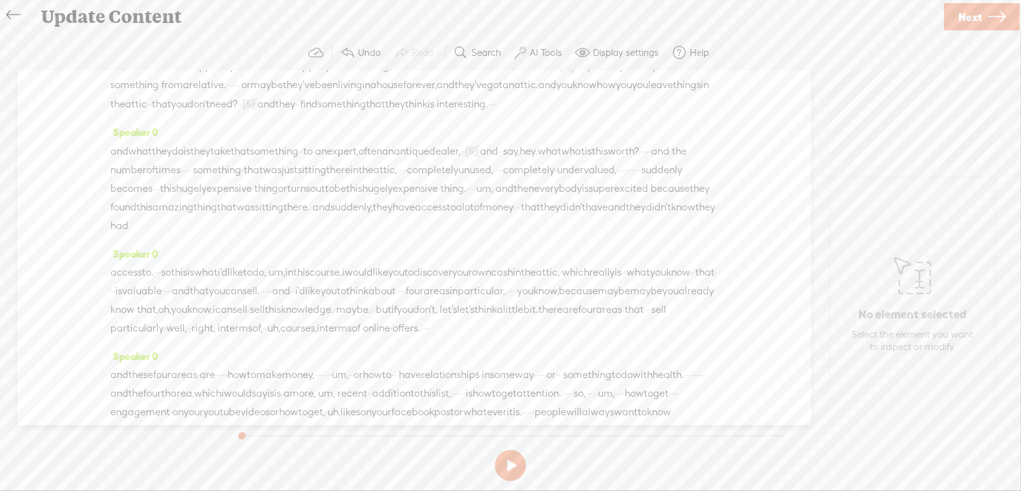
click at [644, 161] on span "·" at bounding box center [645, 151] width 2 height 19
click at [154, 159] on span "Delete" at bounding box center [140, 156] width 29 height 12
click at [188, 179] on span "·" at bounding box center [187, 170] width 2 height 19
click at [326, 154] on span "Delete" at bounding box center [319, 156] width 29 height 12
click at [508, 180] on span "·" at bounding box center [509, 170] width 2 height 19
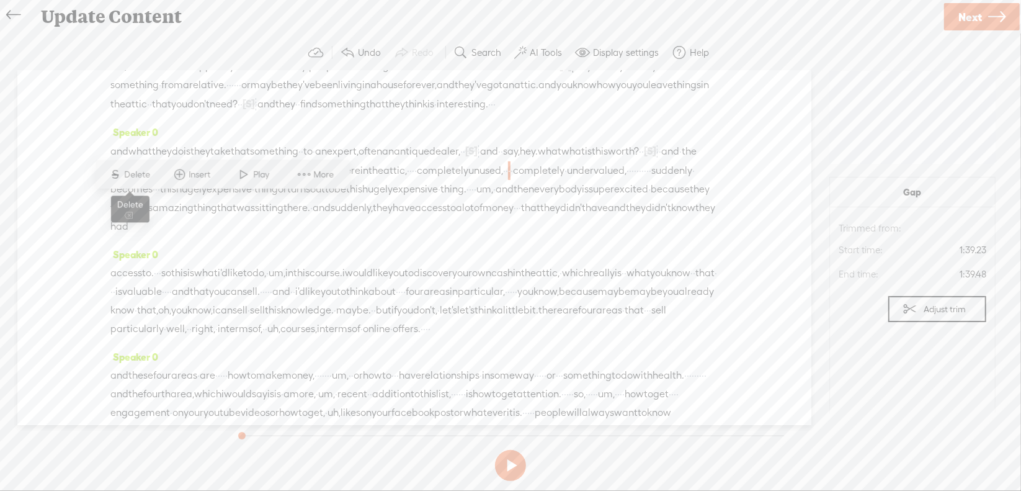
click at [150, 174] on span "Delete" at bounding box center [139, 174] width 29 height 12
drag, startPoint x: 397, startPoint y: 202, endPoint x: 417, endPoint y: 202, distance: 19.9
click at [417, 202] on div "and what they do is they take that something · · to · an expert, often an antiq…" at bounding box center [414, 188] width 608 height 94
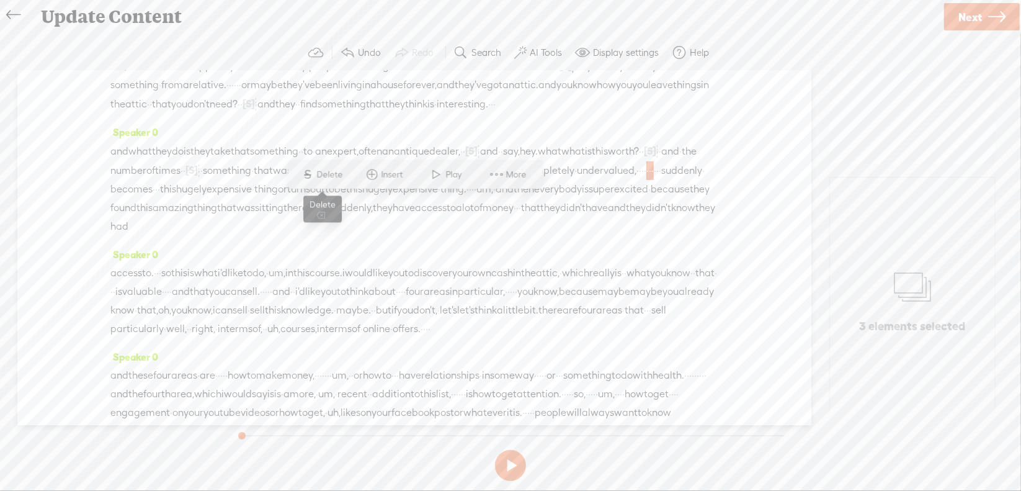
click at [321, 179] on span "Delete" at bounding box center [331, 174] width 29 height 12
drag, startPoint x: 370, startPoint y: 224, endPoint x: 357, endPoint y: 211, distance: 18.4
click at [386, 223] on div "and what they do is they take that something · · to · an expert, often an antiq…" at bounding box center [414, 188] width 608 height 94
click at [313, 193] on span "Delete" at bounding box center [300, 193] width 29 height 12
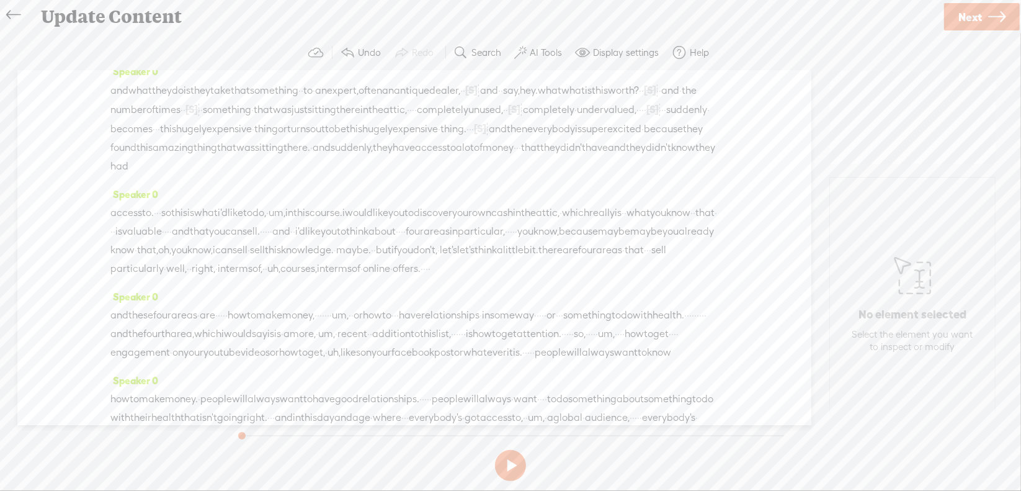
scroll to position [186, 0]
click at [519, 156] on span "·" at bounding box center [517, 146] width 2 height 19
click at [481, 153] on span "Delete" at bounding box center [473, 149] width 29 height 12
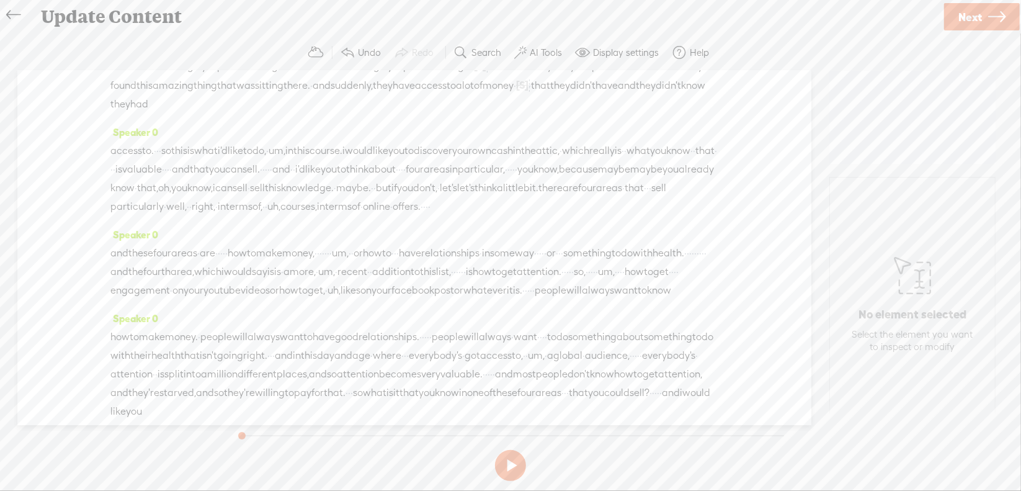
scroll to position [248, 0]
click at [159, 159] on span "·" at bounding box center [157, 150] width 2 height 19
click at [95, 150] on span "Delete" at bounding box center [88, 153] width 29 height 12
click at [295, 160] on span "um," at bounding box center [287, 150] width 17 height 19
click at [273, 154] on span "Delete" at bounding box center [268, 153] width 29 height 12
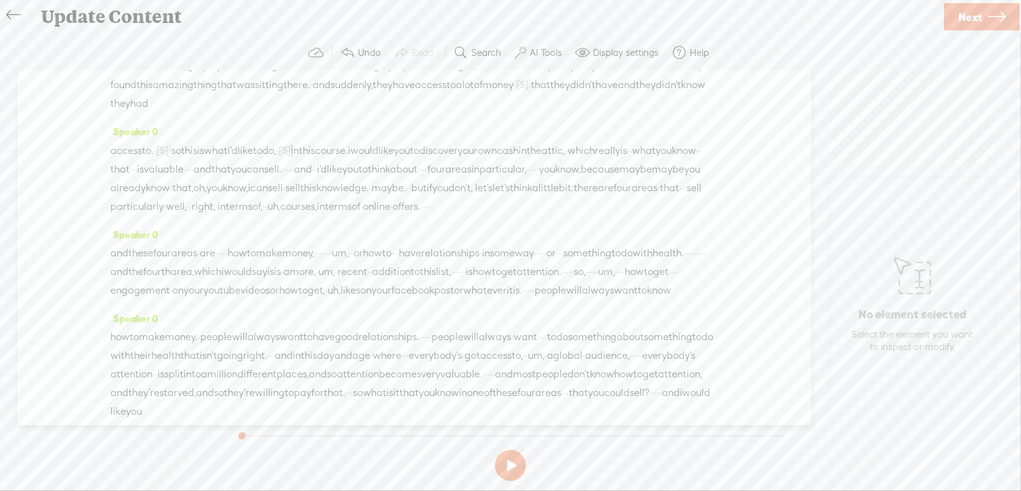
click at [135, 179] on span "·" at bounding box center [133, 169] width 2 height 19
click at [250, 174] on span "Delete" at bounding box center [240, 172] width 29 height 12
click at [201, 179] on span "·" at bounding box center [200, 170] width 2 height 19
click at [331, 175] on span "Delete" at bounding box center [333, 172] width 29 height 12
click at [309, 179] on span "·" at bounding box center [307, 170] width 2 height 19
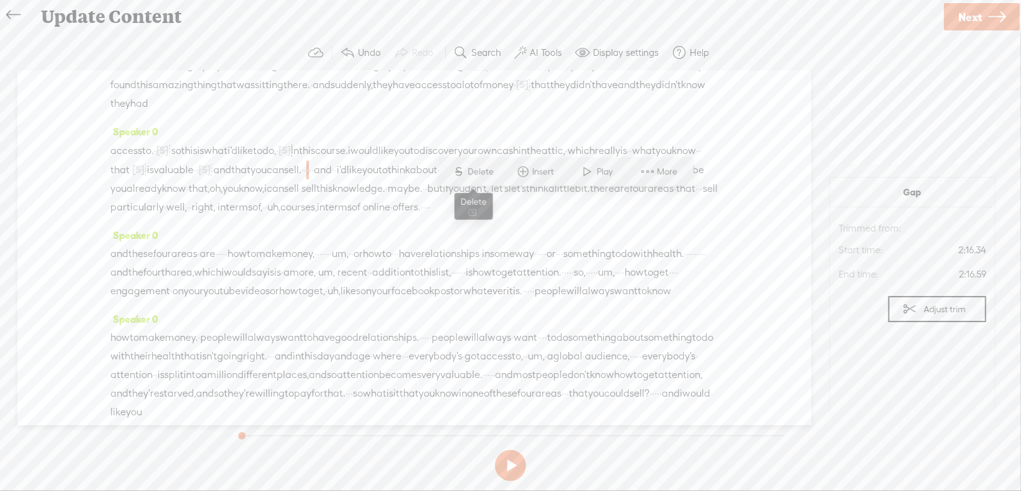
click at [471, 178] on span "S Delete" at bounding box center [473, 172] width 62 height 22
click at [450, 179] on span "·" at bounding box center [451, 170] width 2 height 19
click at [105, 187] on span "Delete" at bounding box center [96, 190] width 29 height 12
drag, startPoint x: 351, startPoint y: 221, endPoint x: 397, endPoint y: 225, distance: 46.6
click at [397, 217] on div "access to. · [S] · · so this is what i'd like to do, · [S] um, in this course. …" at bounding box center [414, 179] width 608 height 76
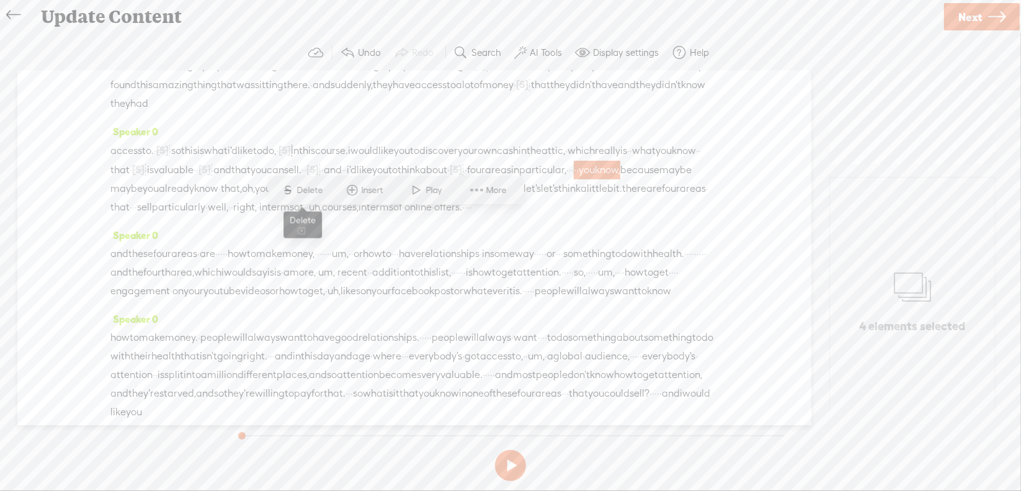
click at [319, 194] on span "Delete" at bounding box center [311, 190] width 29 height 12
drag, startPoint x: 583, startPoint y: 202, endPoint x: 499, endPoint y: 239, distance: 92.5
click at [499, 217] on div "access to. · [S] · · so this is what i'd like to do, · [S] um, in this course. …" at bounding box center [414, 179] width 608 height 76
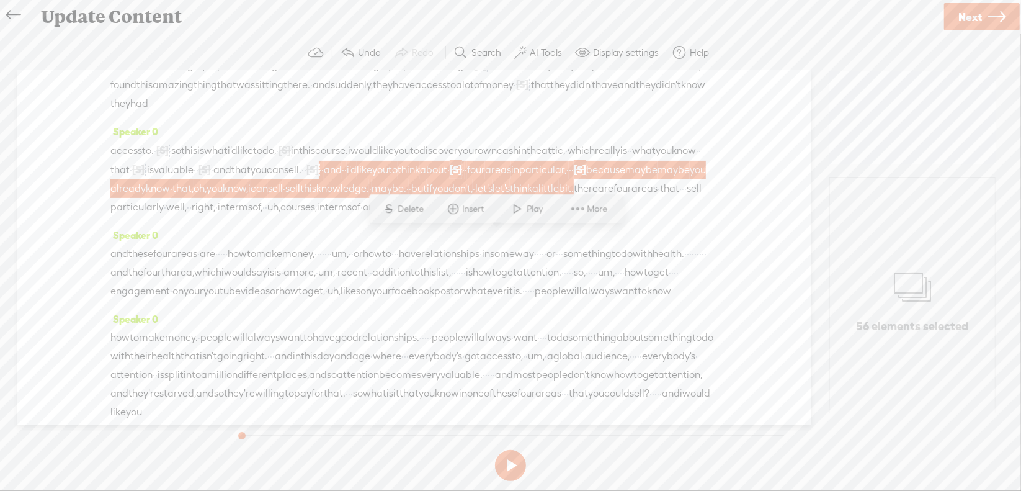
click at [419, 204] on span "Delete" at bounding box center [412, 209] width 29 height 12
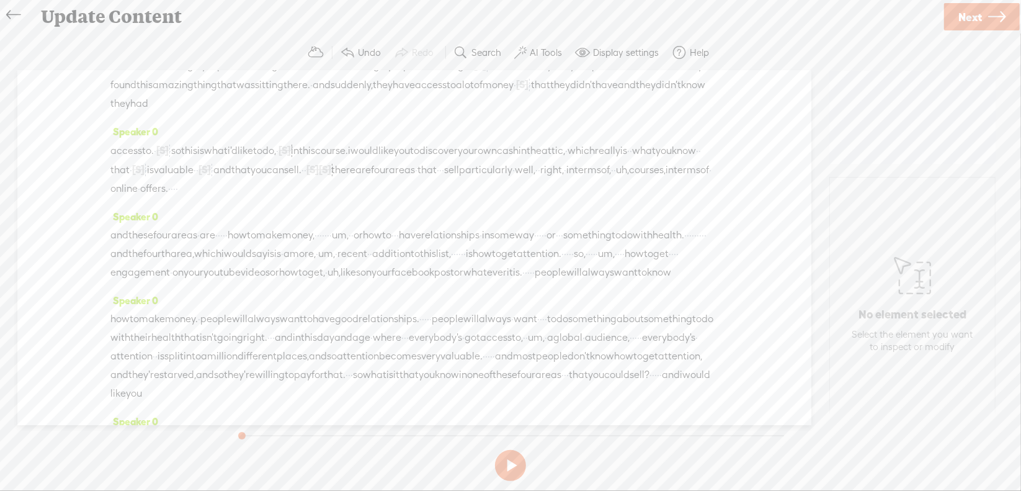
click at [616, 179] on span "uh," at bounding box center [622, 170] width 13 height 19
click at [316, 195] on span "Delete" at bounding box center [309, 190] width 29 height 12
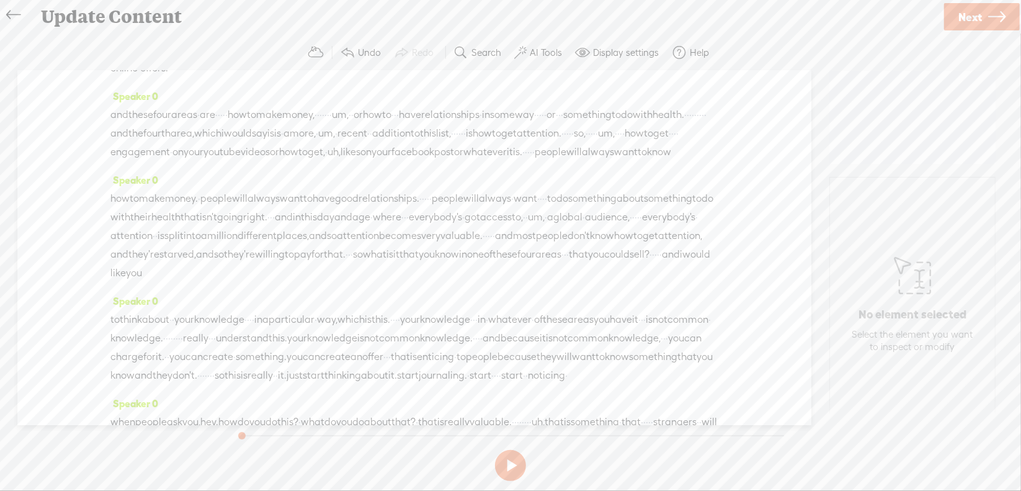
scroll to position [372, 0]
click at [263, 145] on div "and these four areas · are · · · · · how to make money, · · · · · · · um, · · o…" at bounding box center [414, 130] width 608 height 56
click at [172, 115] on span "Delete" at bounding box center [176, 113] width 29 height 12
drag, startPoint x: 421, startPoint y: 141, endPoint x: 454, endPoint y: 145, distance: 33.1
click at [454, 145] on div "and these four areas · are · [S] · · · · how to make money, · · · · · · · um, ·…" at bounding box center [414, 130] width 608 height 56
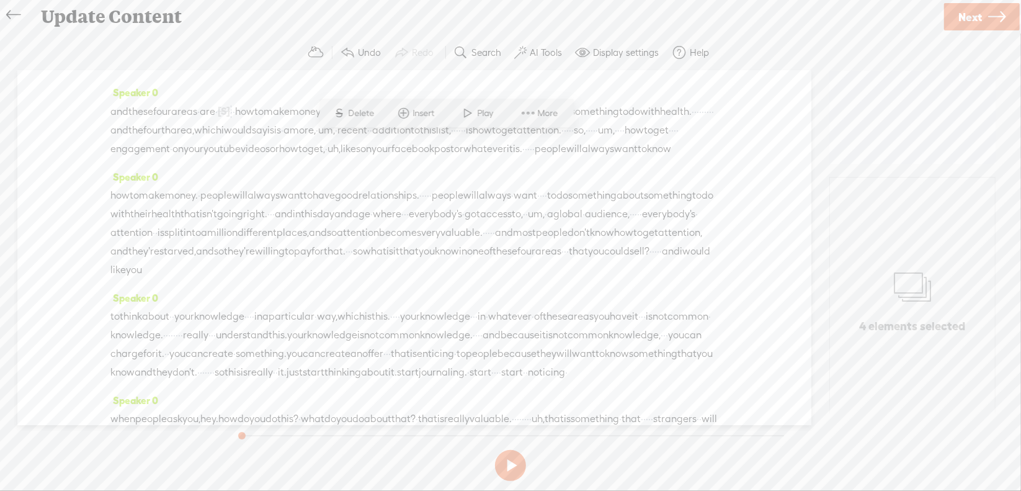
click at [370, 116] on span "Delete" at bounding box center [363, 113] width 29 height 12
click at [392, 121] on span "·" at bounding box center [391, 111] width 2 height 19
click at [429, 114] on span "Delete" at bounding box center [424, 113] width 29 height 12
drag, startPoint x: 338, startPoint y: 156, endPoint x: 357, endPoint y: 157, distance: 18.6
click at [357, 157] on div "and these four areas · are · [S] · · · · how to make money, · · · · [S] · · · u…" at bounding box center [414, 130] width 608 height 56
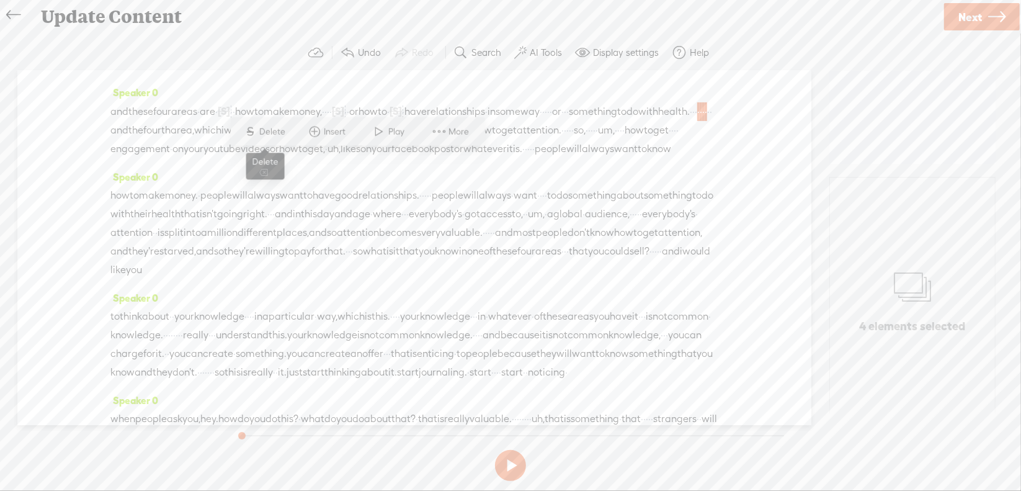
click at [270, 128] on span "Delete" at bounding box center [274, 131] width 29 height 12
click at [335, 140] on span "um," at bounding box center [326, 130] width 17 height 19
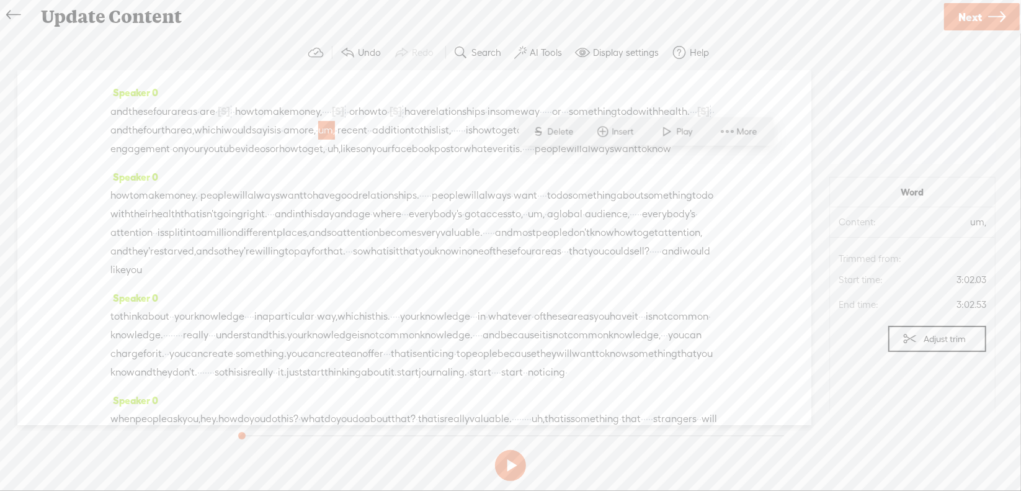
click at [552, 132] on span "Delete" at bounding box center [562, 131] width 29 height 12
drag, startPoint x: 231, startPoint y: 177, endPoint x: 242, endPoint y: 179, distance: 11.3
click at [242, 159] on div "and these four areas · are · [S] · · · · how to make money, · · · · [S] · · · u…" at bounding box center [414, 130] width 608 height 57
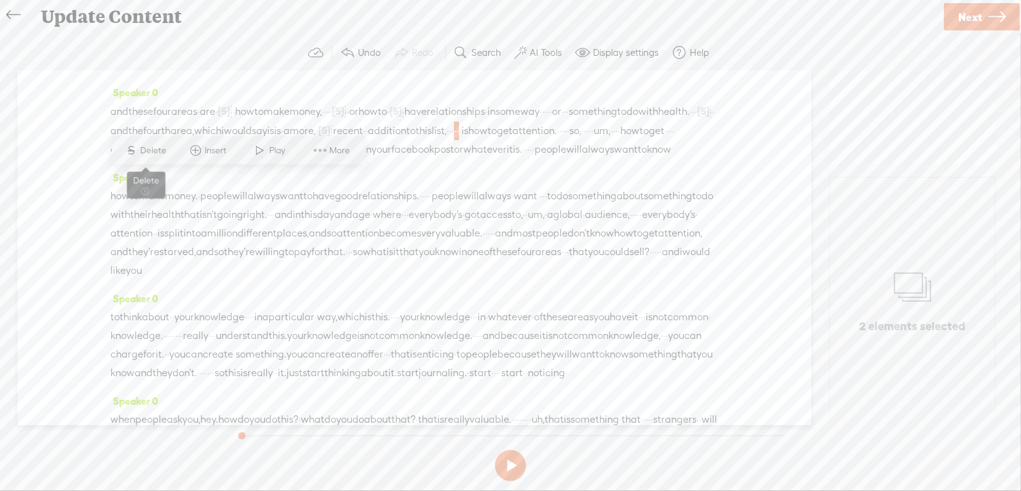
drag, startPoint x: 163, startPoint y: 147, endPoint x: 203, endPoint y: 168, distance: 46.1
click at [163, 147] on span "Delete" at bounding box center [155, 151] width 29 height 12
drag, startPoint x: 387, startPoint y: 180, endPoint x: 396, endPoint y: 180, distance: 9.3
click at [396, 159] on div "and these four areas · are · [S] · · · · how to make money, · · · · [S] · · · u…" at bounding box center [414, 130] width 608 height 57
click at [311, 152] on span "Delete" at bounding box center [310, 151] width 29 height 12
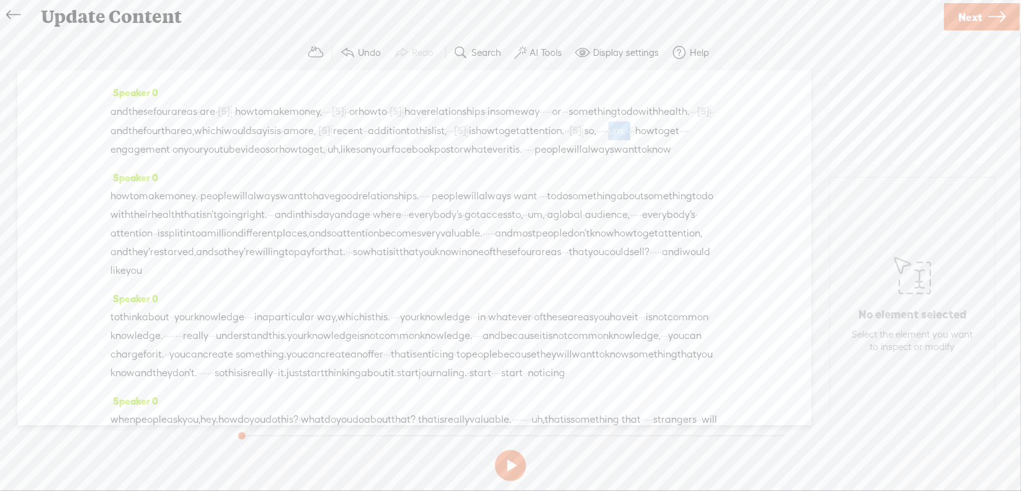
drag, startPoint x: 455, startPoint y: 180, endPoint x: 491, endPoint y: 184, distance: 36.8
click at [491, 159] on div "and these four areas · are · [S] · · · · how to make money, · · · · [S] · · · u…" at bounding box center [414, 130] width 608 height 57
click at [398, 156] on span "Delete" at bounding box center [409, 151] width 29 height 12
click at [328, 159] on span "uh," at bounding box center [334, 149] width 13 height 19
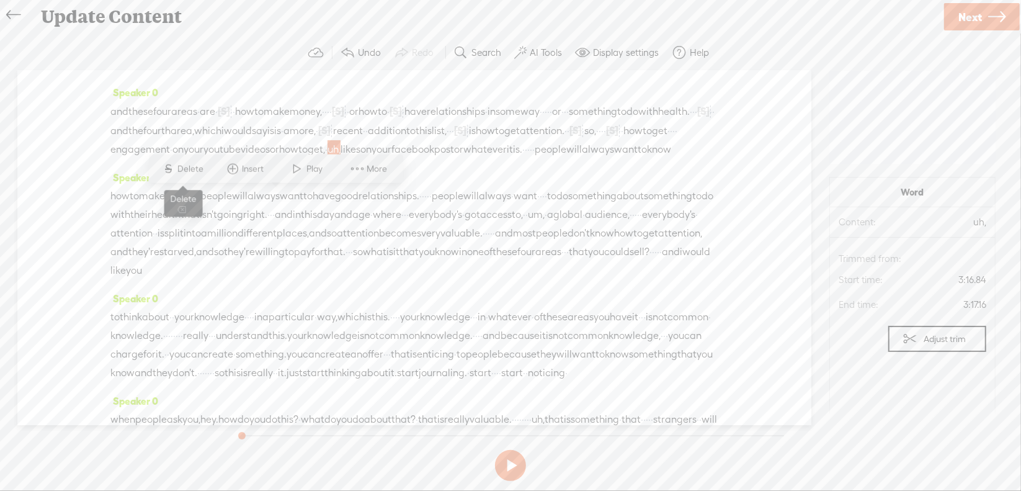
click at [191, 172] on span "Delete" at bounding box center [192, 169] width 29 height 12
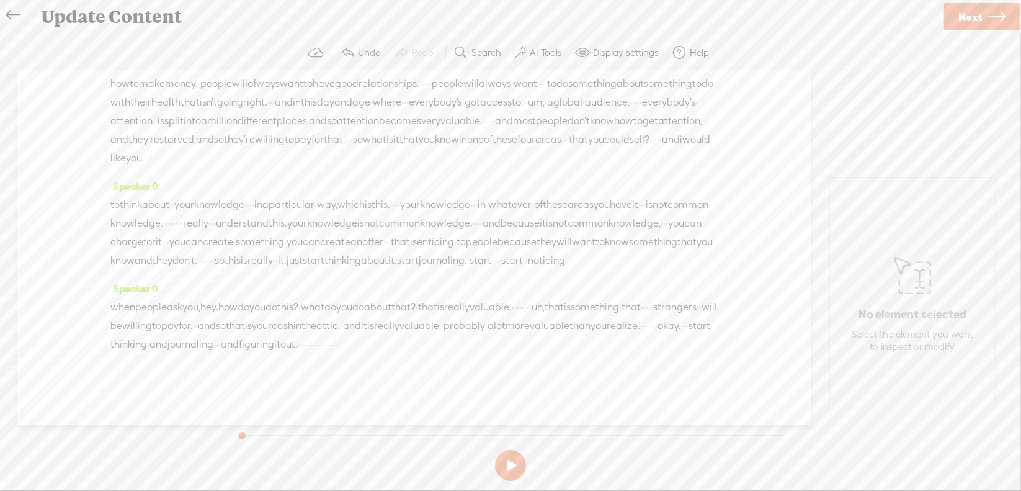
scroll to position [496, 0]
drag, startPoint x: 490, startPoint y: 145, endPoint x: 503, endPoint y: 143, distance: 13.2
click at [503, 143] on div "how to make money. · people will always want to have good relationships. · · · …" at bounding box center [414, 120] width 608 height 93
click at [419, 112] on span "Delete" at bounding box center [416, 110] width 29 height 12
click at [552, 93] on span "·" at bounding box center [551, 83] width 2 height 19
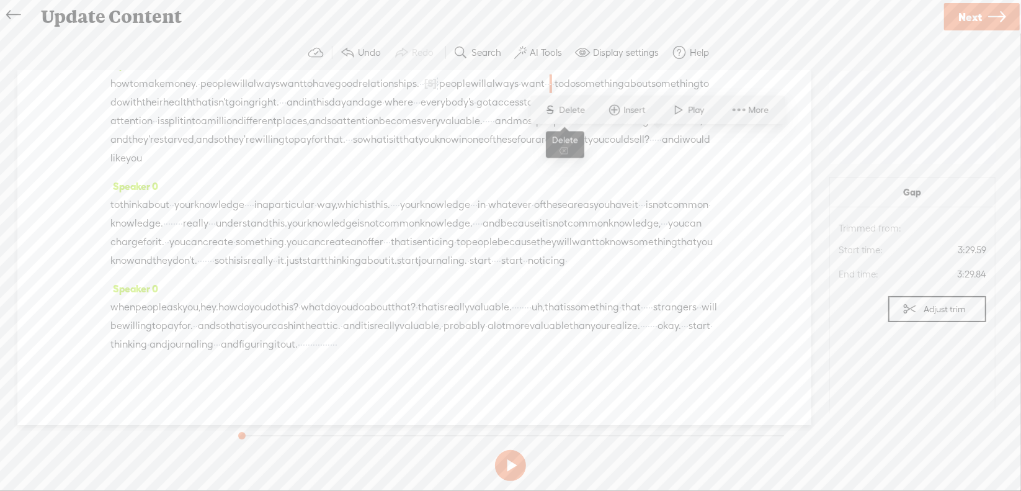
drag, startPoint x: 583, startPoint y: 112, endPoint x: 557, endPoint y: 140, distance: 38.2
click at [582, 112] on span "Delete" at bounding box center [574, 110] width 29 height 12
click at [549, 112] on span "um," at bounding box center [557, 102] width 17 height 19
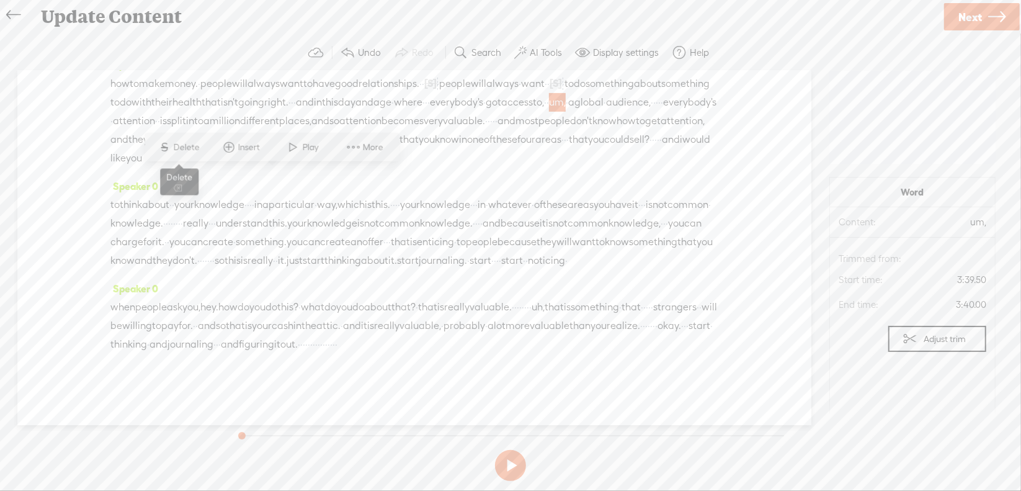
click at [199, 145] on span "Delete" at bounding box center [188, 147] width 29 height 12
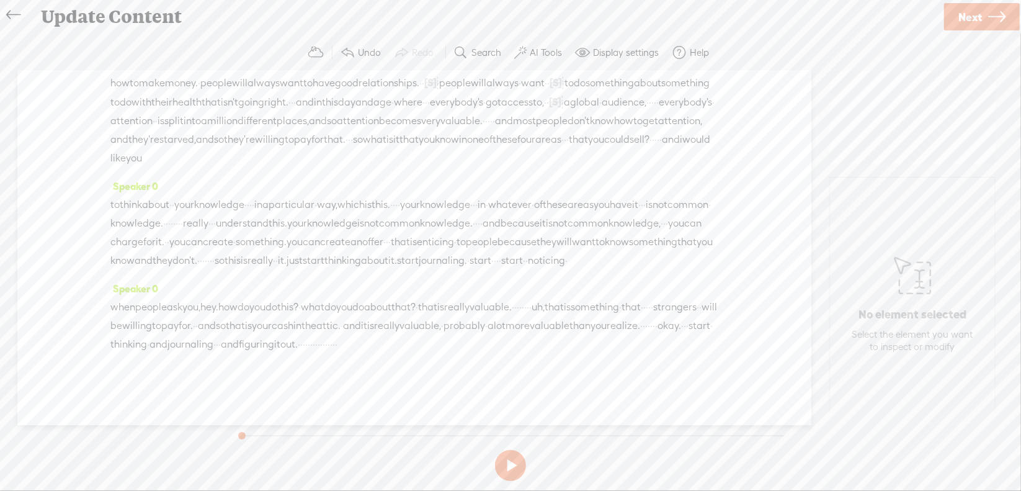
click at [651, 112] on span "·" at bounding box center [652, 102] width 2 height 19
drag, startPoint x: 403, startPoint y: 170, endPoint x: 409, endPoint y: 171, distance: 6.9
click at [413, 168] on div "how to make money. · people will always want to have good relationships. · · [S…" at bounding box center [414, 120] width 608 height 94
click at [323, 145] on span "Delete" at bounding box center [326, 147] width 29 height 12
click at [546, 130] on span "·" at bounding box center [547, 121] width 2 height 19
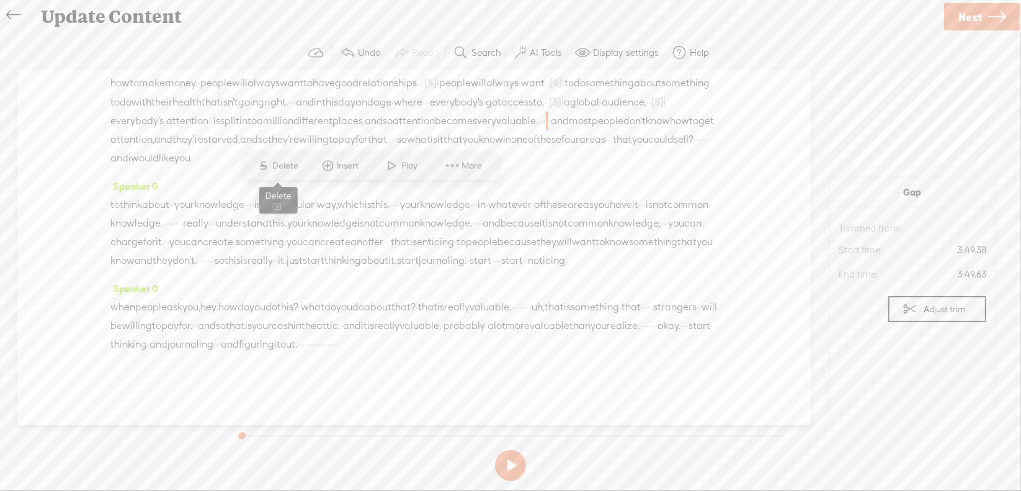
click at [288, 164] on span "Delete" at bounding box center [287, 165] width 29 height 12
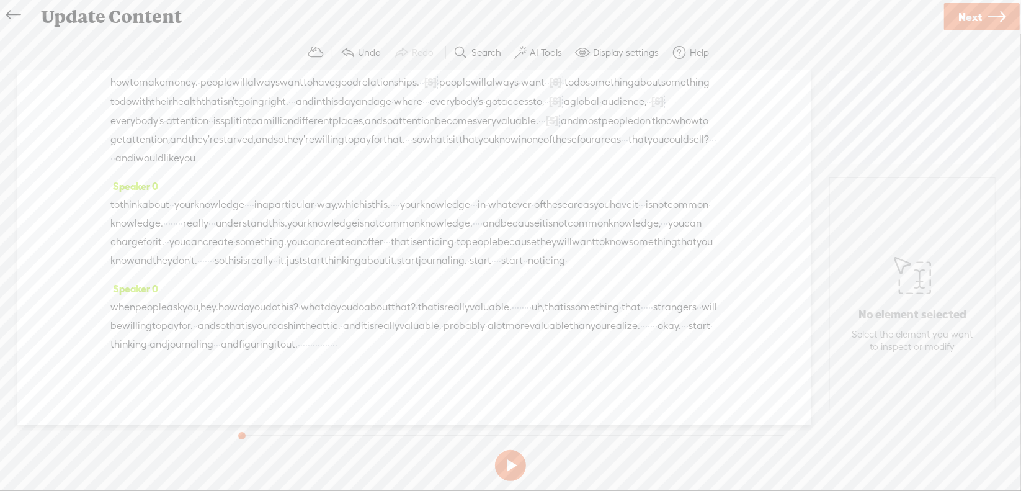
scroll to position [558, 0]
click at [714, 149] on span "·" at bounding box center [715, 139] width 2 height 19
click at [107, 143] on span "Delete" at bounding box center [98, 141] width 29 height 12
click at [398, 195] on span "·" at bounding box center [396, 204] width 2 height 19
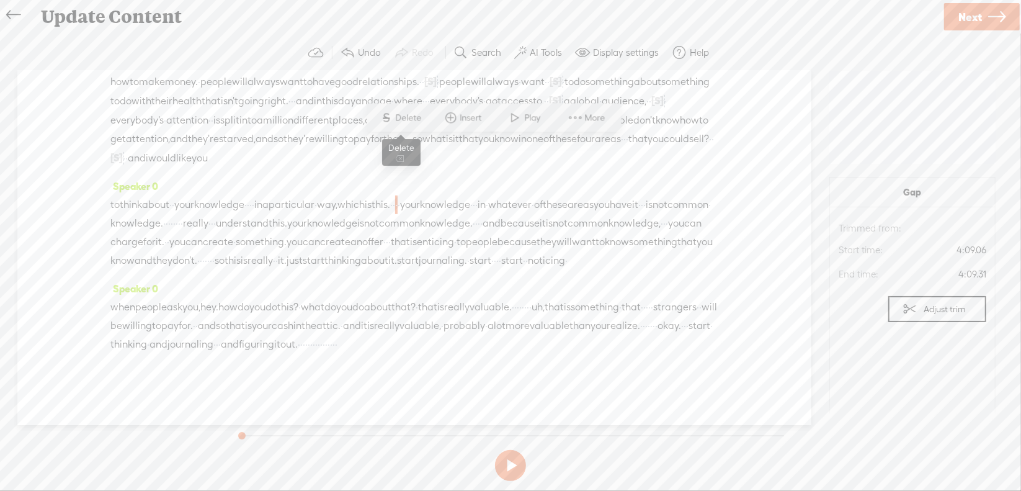
click at [413, 122] on span "Delete" at bounding box center [410, 118] width 29 height 12
drag, startPoint x: 416, startPoint y: 164, endPoint x: 429, endPoint y: 168, distance: 13.7
click at [429, 195] on div "to think about · · your knowledge · · · · in a particular · way, which is this.…" at bounding box center [414, 232] width 608 height 75
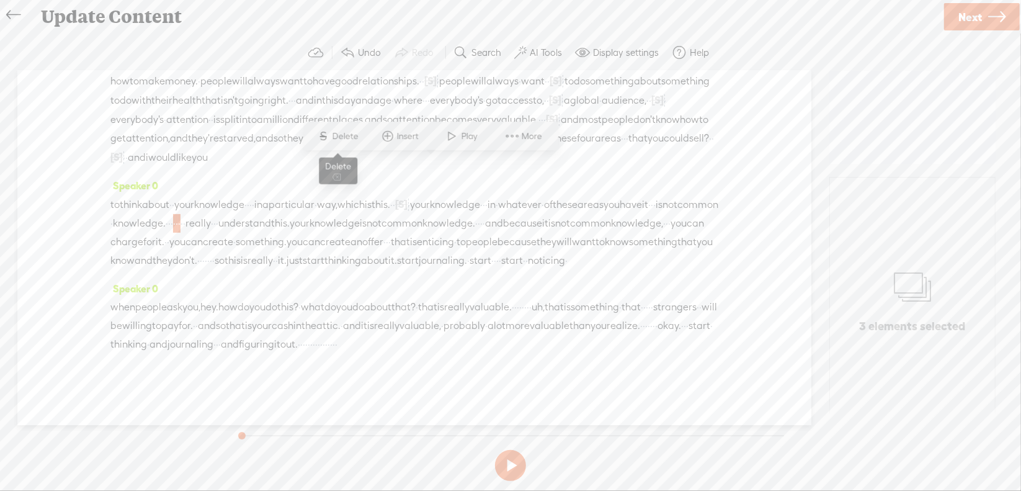
click at [348, 133] on span "Delete" at bounding box center [347, 136] width 29 height 12
click at [485, 214] on span "·" at bounding box center [486, 223] width 2 height 19
click at [143, 159] on span "Delete" at bounding box center [146, 155] width 29 height 12
drag, startPoint x: 237, startPoint y: 222, endPoint x: 249, endPoint y: 220, distance: 11.9
click at [249, 220] on div "to think about · · your knowledge · · · · in a particular · way, which is this.…" at bounding box center [414, 232] width 608 height 76
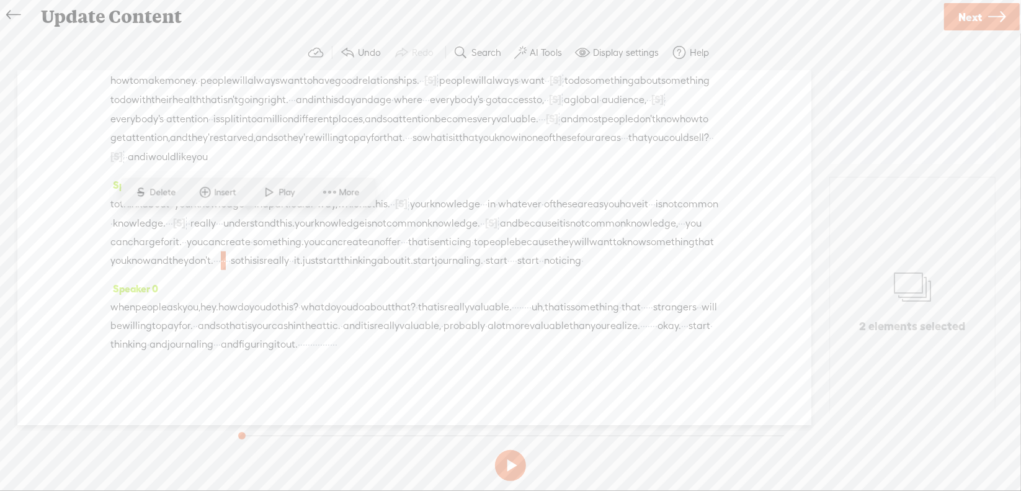
click at [164, 192] on span "Delete" at bounding box center [164, 192] width 29 height 12
drag, startPoint x: 643, startPoint y: 290, endPoint x: 682, endPoint y: 286, distance: 39.9
click at [682, 298] on div "when people ask you, hey. how do you do this? · what do you do about that? · th…" at bounding box center [414, 326] width 608 height 56
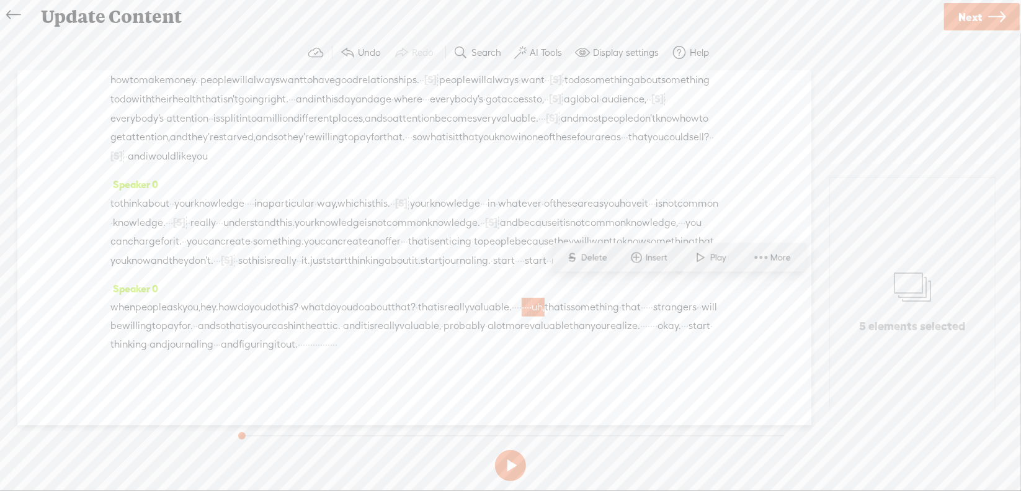
click at [591, 257] on span "Delete" at bounding box center [595, 257] width 29 height 12
click at [635, 303] on span "·" at bounding box center [636, 307] width 2 height 19
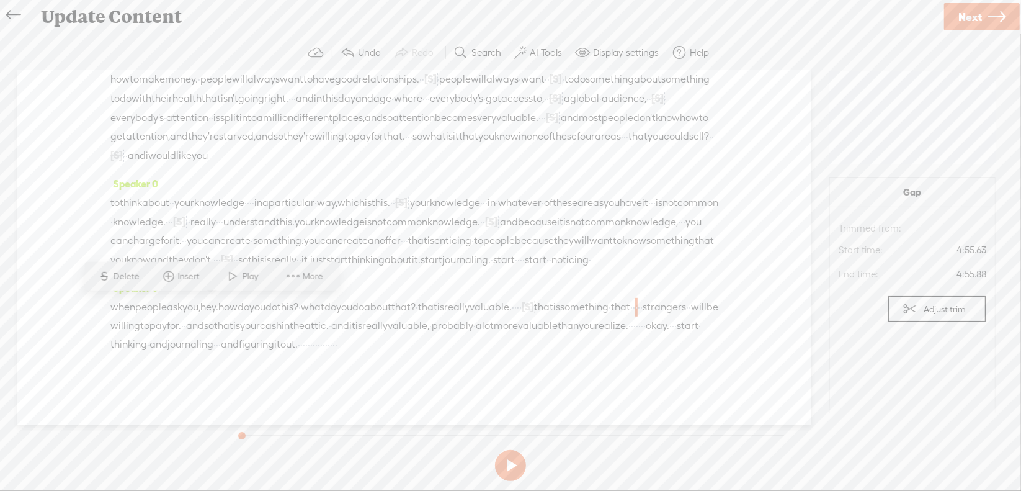
click at [123, 272] on span "Delete" at bounding box center [128, 276] width 29 height 12
drag, startPoint x: 416, startPoint y: 328, endPoint x: 432, endPoint y: 329, distance: 16.8
click at [432, 329] on div "when people ask you, hey. how do you do this? · what do you do about that? · th…" at bounding box center [414, 325] width 608 height 56
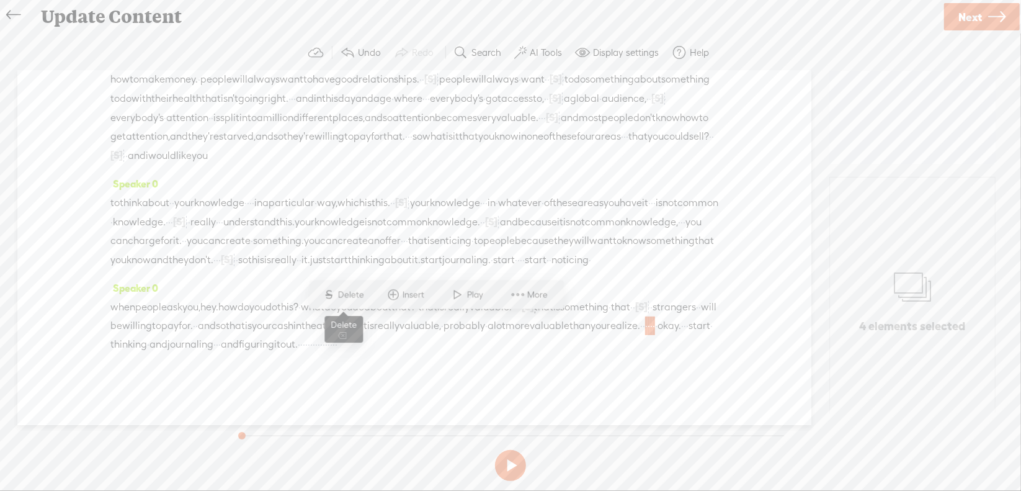
click at [346, 297] on span "Delete" at bounding box center [352, 294] width 29 height 12
drag, startPoint x: 198, startPoint y: 342, endPoint x: 315, endPoint y: 341, distance: 116.7
click at [315, 341] on div "when people ask you, hey. how do you do this? · what do you do about that? · th…" at bounding box center [414, 325] width 608 height 57
click at [199, 308] on span "Delete" at bounding box center [210, 313] width 29 height 12
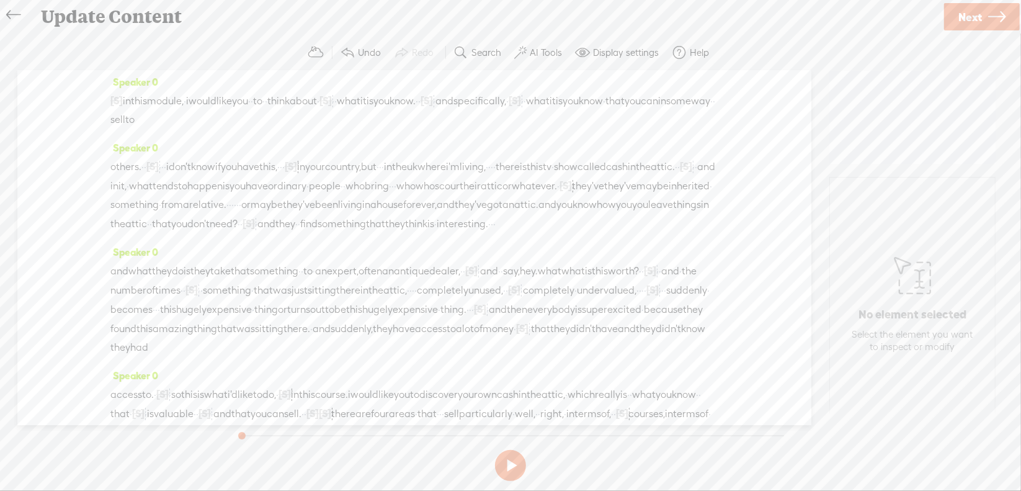
scroll to position [0, 0]
click at [131, 103] on span "in" at bounding box center [127, 105] width 8 height 19
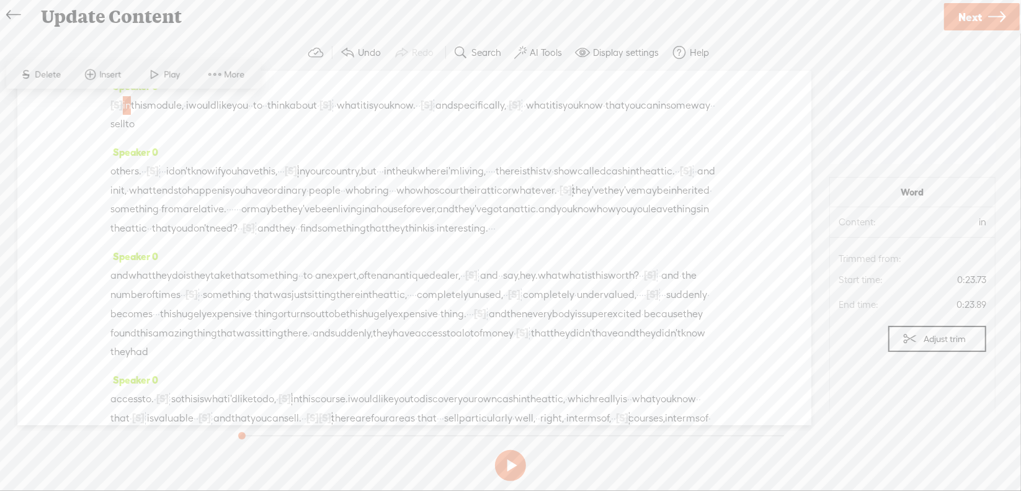
click at [159, 75] on span at bounding box center [155, 74] width 19 height 22
click at [506, 460] on button at bounding box center [510, 465] width 31 height 31
click at [521, 103] on span "[S]" at bounding box center [515, 104] width 12 height 11
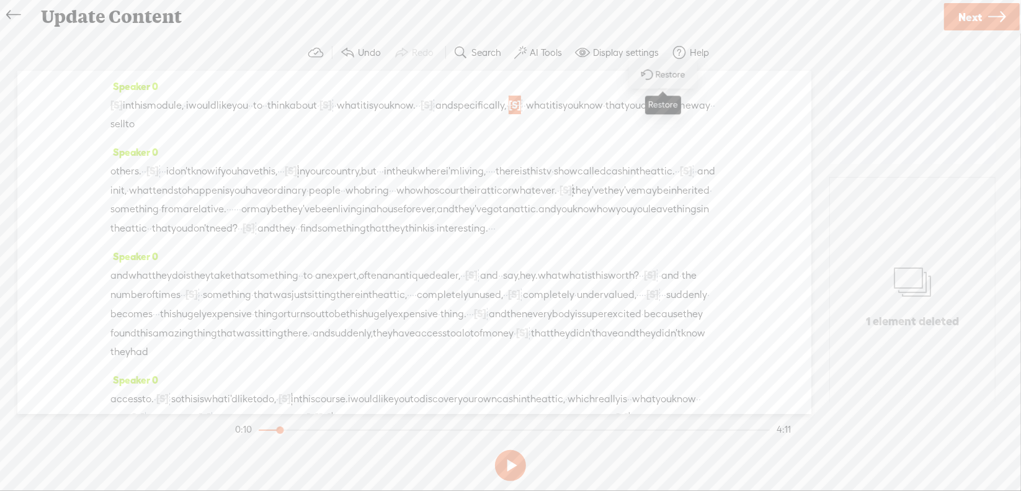
click at [655, 80] on span at bounding box center [647, 73] width 28 height 25
click at [332, 104] on span "[S]" at bounding box center [326, 104] width 12 height 11
click at [408, 71] on span "Restore" at bounding box center [416, 74] width 33 height 12
click at [131, 105] on span "in" at bounding box center [127, 105] width 8 height 19
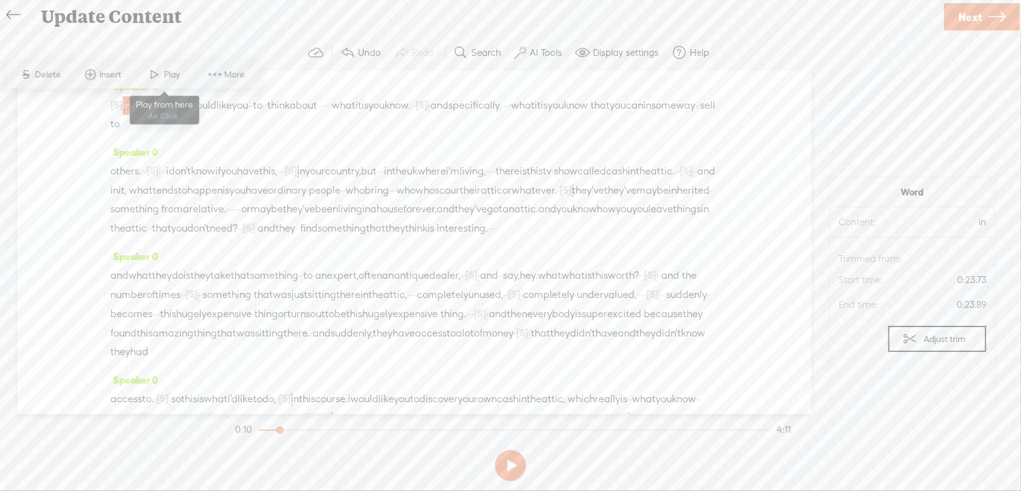
click at [180, 77] on span "Play" at bounding box center [173, 74] width 19 height 12
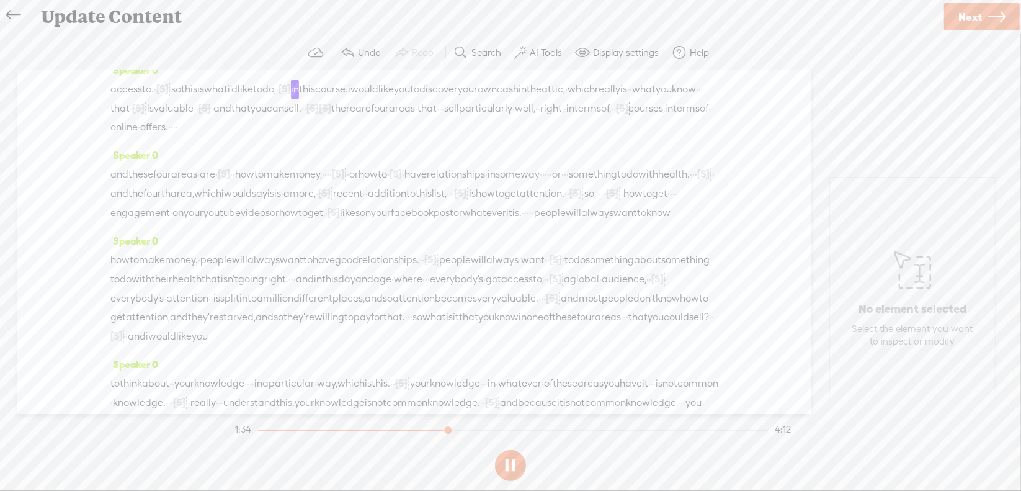
scroll to position [310, 0]
click at [508, 460] on button at bounding box center [510, 465] width 31 height 31
click at [540, 117] on span "right," at bounding box center [552, 108] width 24 height 19
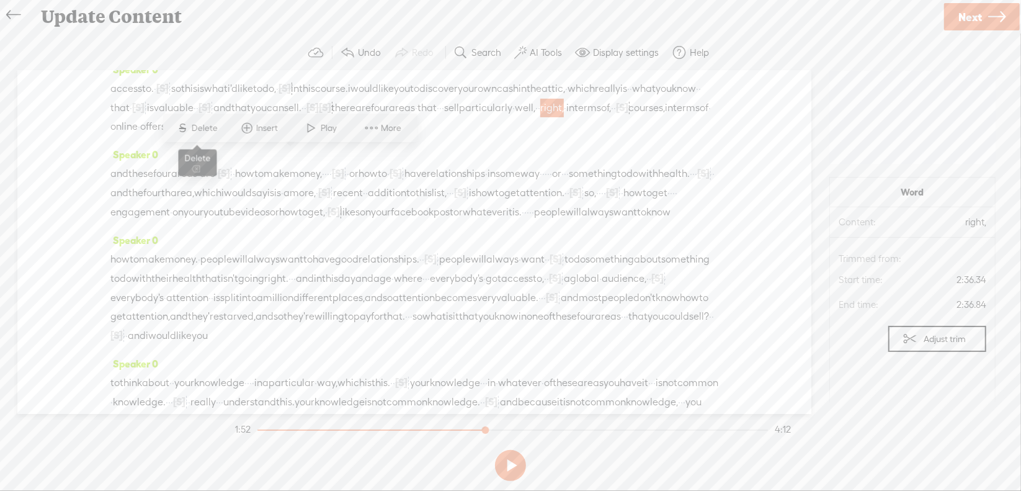
click at [203, 131] on span "Delete" at bounding box center [206, 128] width 29 height 12
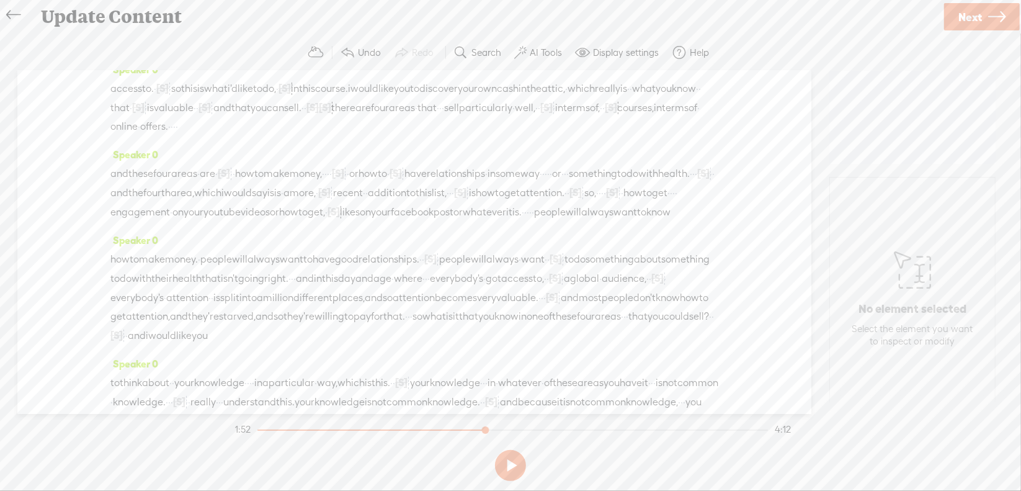
click at [459, 117] on span "particularly" at bounding box center [485, 108] width 53 height 19
click at [239, 128] on span "Play" at bounding box center [242, 128] width 19 height 12
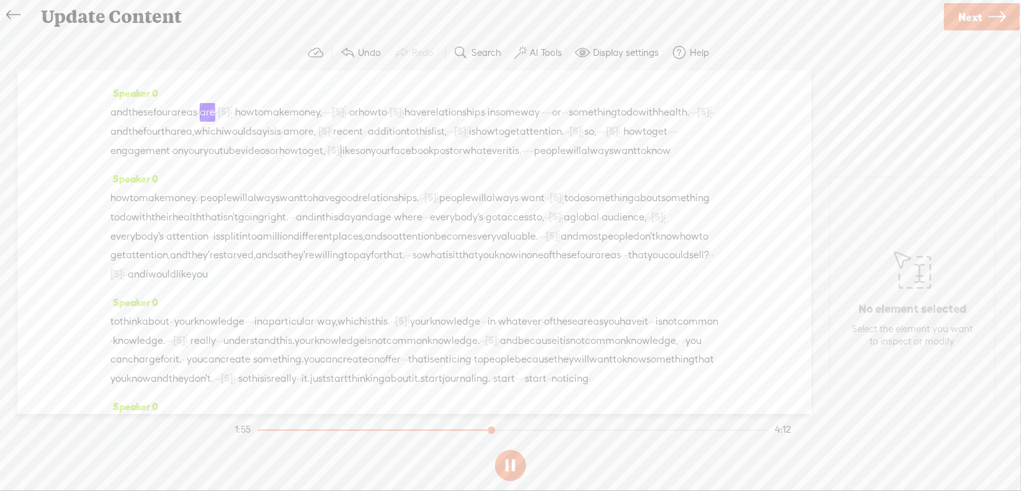
scroll to position [372, 0]
click at [509, 461] on button at bounding box center [510, 465] width 31 height 31
click at [359, 121] on span "or" at bounding box center [353, 111] width 9 height 19
click at [369, 115] on span "Delete" at bounding box center [368, 113] width 29 height 12
click at [197, 121] on span "areas" at bounding box center [184, 111] width 26 height 19
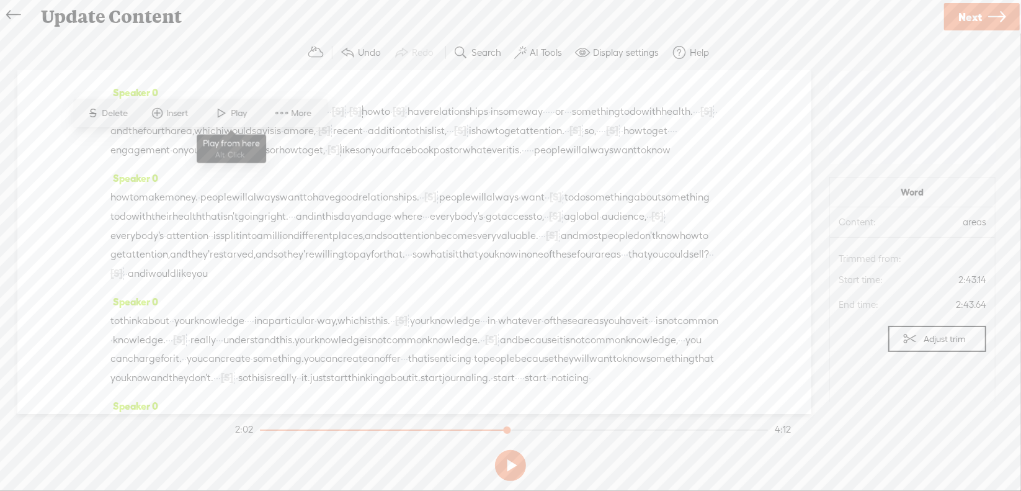
click at [227, 116] on span at bounding box center [222, 113] width 19 height 22
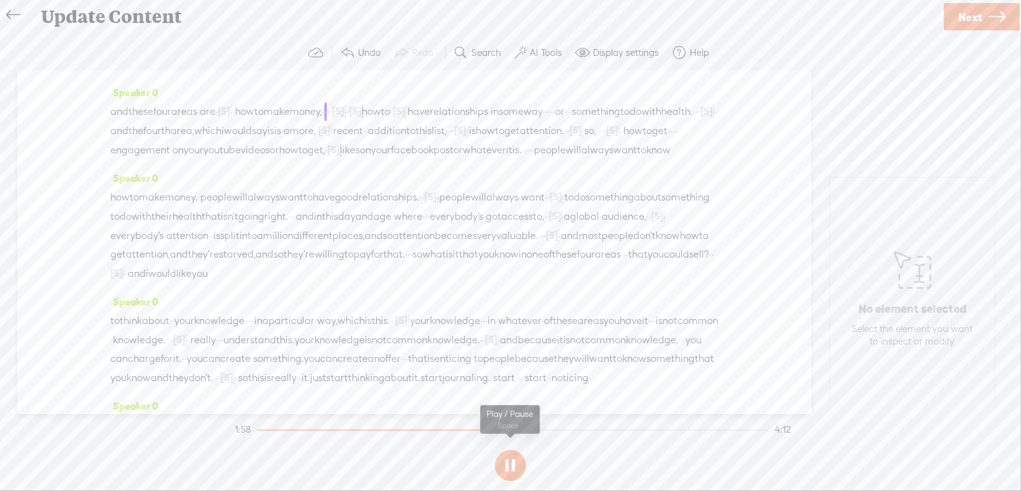
click at [512, 467] on section at bounding box center [511, 465] width 556 height 41
click at [508, 461] on section at bounding box center [511, 465] width 556 height 41
click at [511, 463] on button at bounding box center [510, 465] width 31 height 31
click at [230, 117] on span "[S]" at bounding box center [224, 110] width 12 height 11
click at [249, 116] on span at bounding box center [242, 113] width 28 height 25
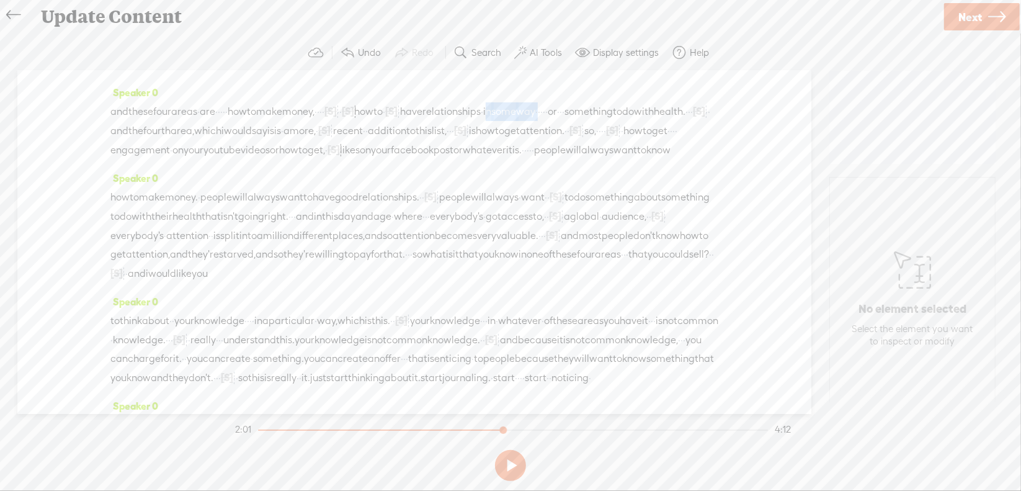
drag, startPoint x: 626, startPoint y: 145, endPoint x: 691, endPoint y: 147, distance: 64.6
click at [691, 147] on div "and these four areas · are · · · · · how to make money, · · · · [S] · · · um, ·…" at bounding box center [414, 131] width 608 height 58
click at [599, 117] on span "Delete" at bounding box center [610, 113] width 29 height 12
click at [168, 121] on span "four" at bounding box center [162, 111] width 18 height 19
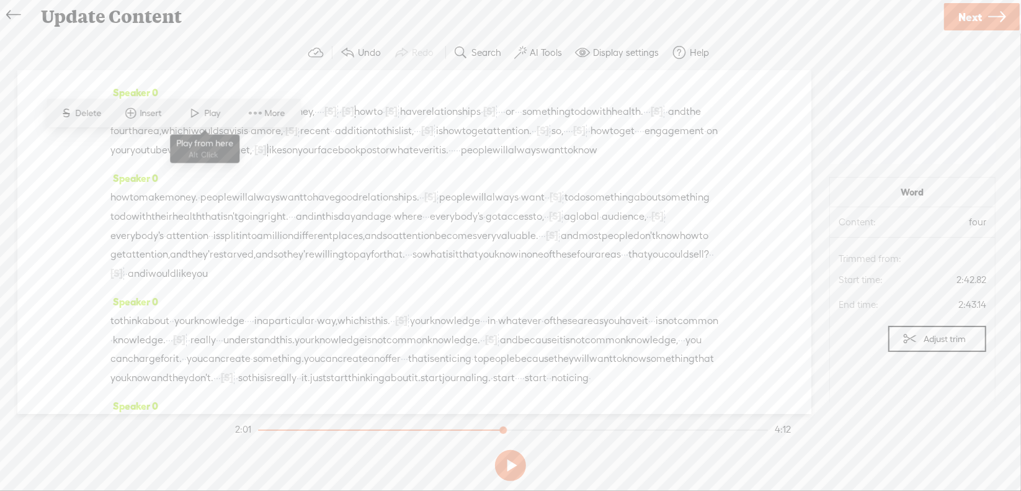
click at [207, 110] on span "Play" at bounding box center [214, 113] width 19 height 12
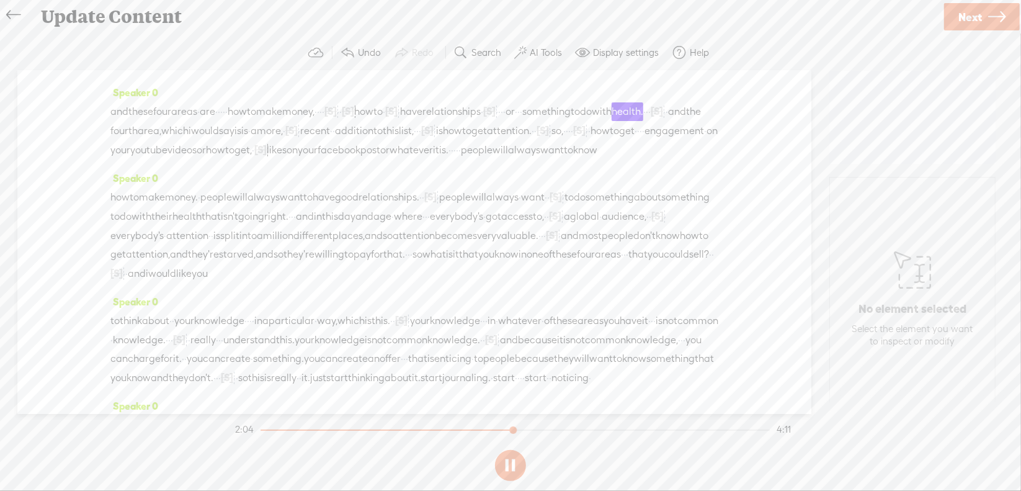
click at [512, 464] on button at bounding box center [510, 465] width 31 height 31
drag, startPoint x: 660, startPoint y: 138, endPoint x: 691, endPoint y: 140, distance: 31.7
click at [691, 140] on div "and these four areas · are · · · · · how to make money, · · · · [S] · · · um, ·…" at bounding box center [414, 131] width 608 height 58
click at [599, 112] on span "Delete" at bounding box center [611, 113] width 29 height 12
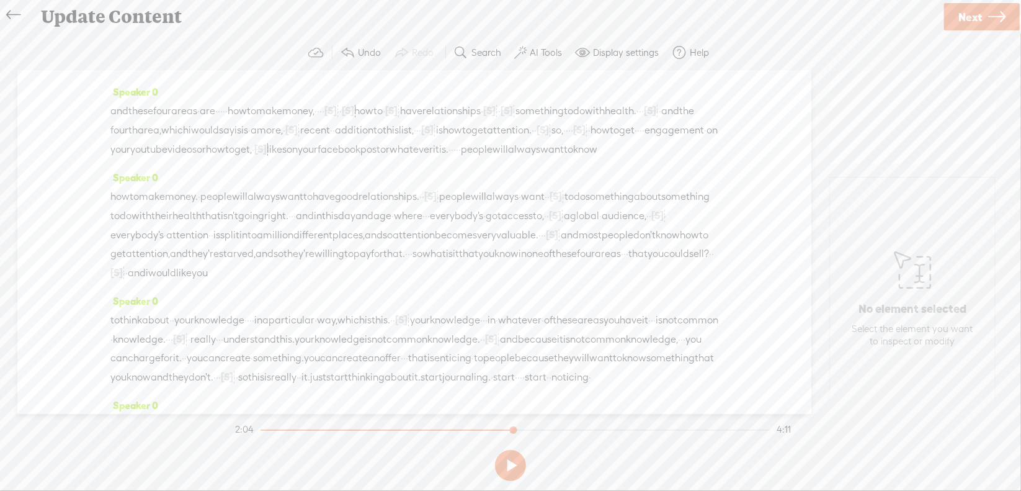
click at [215, 120] on span "are" at bounding box center [208, 111] width 16 height 19
click at [266, 109] on span "Play" at bounding box center [272, 112] width 19 height 12
click at [0, 0] on button at bounding box center [0, 0] width 0 height 0
drag, startPoint x: 621, startPoint y: 140, endPoint x: 677, endPoint y: 136, distance: 56.6
click at [677, 136] on div "and these four areas · are · · · · · how to make money, · · · · [S] · · · um, ·…" at bounding box center [414, 130] width 608 height 58
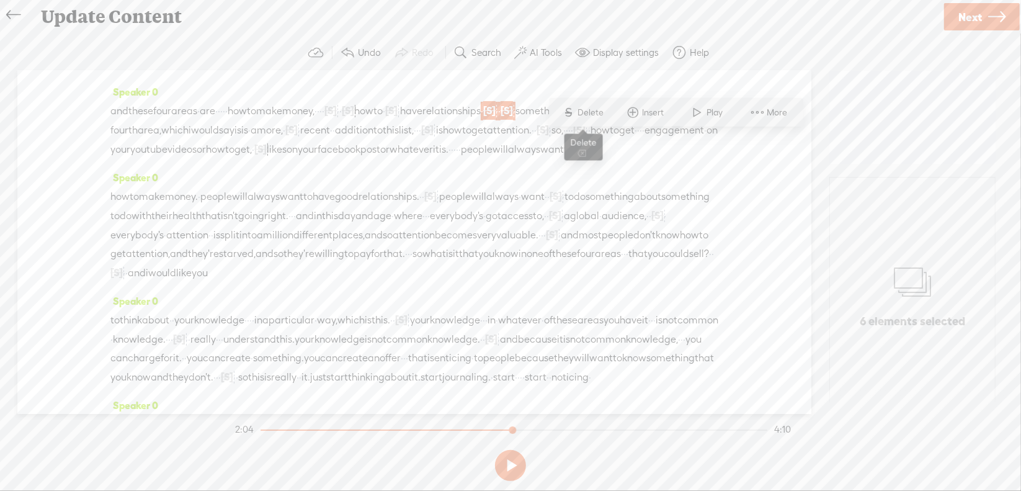
click at [601, 115] on span "Delete" at bounding box center [592, 112] width 29 height 12
click at [423, 120] on span "have" at bounding box center [411, 111] width 22 height 19
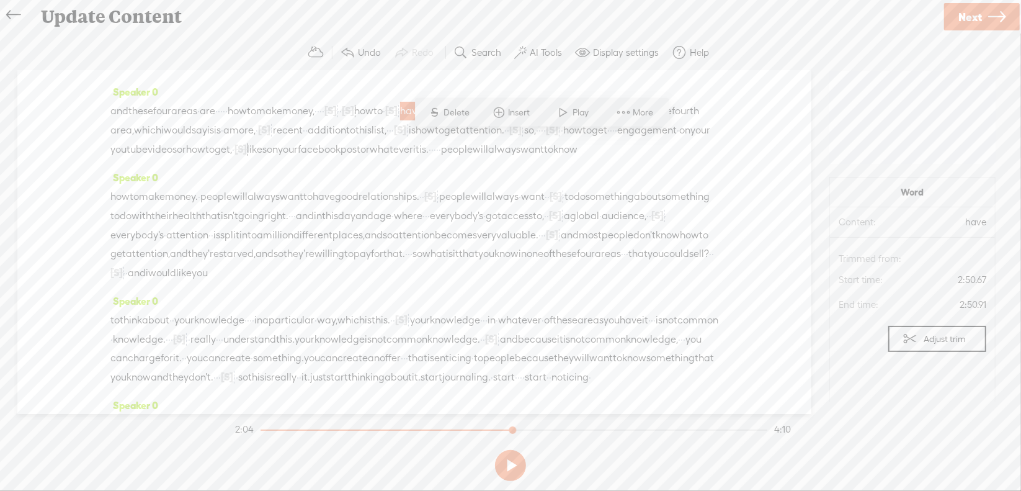
drag, startPoint x: 560, startPoint y: 110, endPoint x: 563, endPoint y: 116, distance: 7.2
click at [560, 110] on span at bounding box center [564, 112] width 19 height 22
click at [514, 465] on button at bounding box center [510, 465] width 31 height 31
click at [493, 120] on div at bounding box center [487, 110] width 12 height 19
click at [638, 112] on span "Restore" at bounding box center [635, 112] width 33 height 12
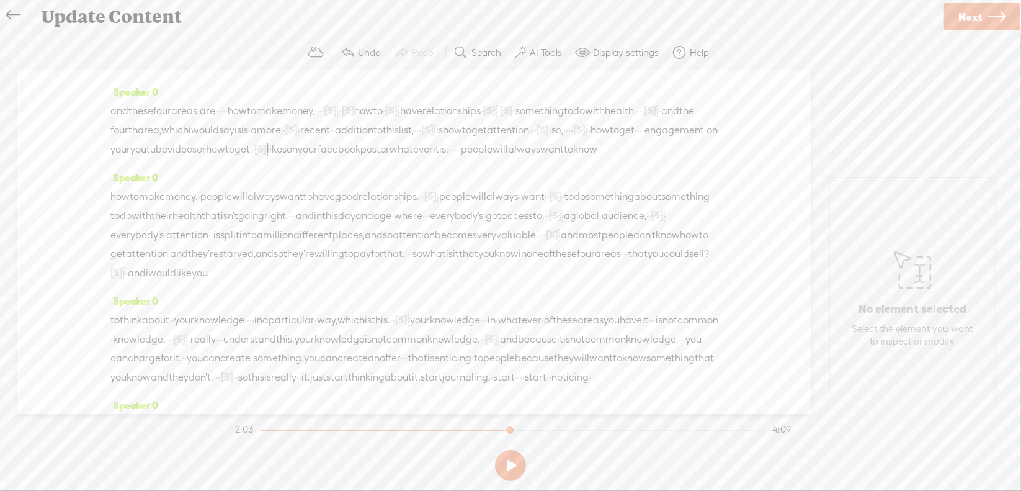
click at [483, 120] on span "·" at bounding box center [482, 111] width 2 height 19
click at [496, 116] on span "[S]" at bounding box center [489, 110] width 12 height 11
click at [637, 111] on span "Restore" at bounding box center [642, 112] width 33 height 12
click at [543, 116] on span "[S]" at bounding box center [549, 110] width 12 height 11
click at [125, 126] on span "Restore" at bounding box center [135, 131] width 33 height 12
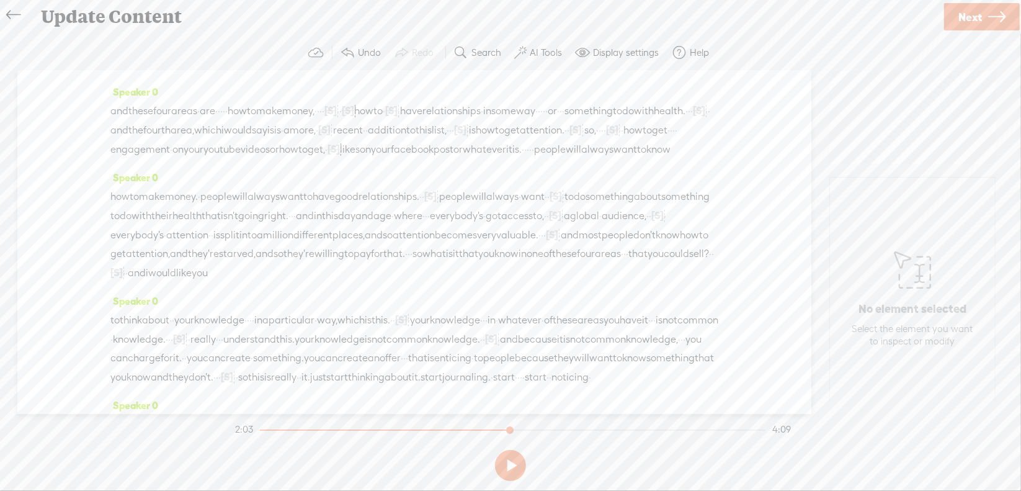
click at [315, 120] on span "money," at bounding box center [298, 111] width 32 height 19
click at [385, 112] on span at bounding box center [386, 112] width 19 height 22
click at [507, 467] on section at bounding box center [511, 465] width 556 height 41
click at [514, 463] on button at bounding box center [510, 465] width 31 height 31
drag, startPoint x: 400, startPoint y: 140, endPoint x: 449, endPoint y: 134, distance: 49.4
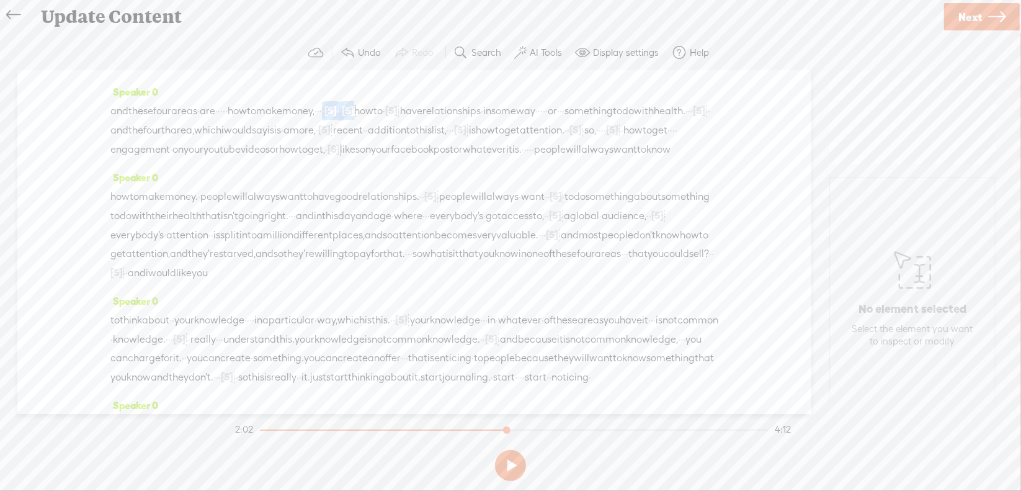
click at [449, 134] on div "and these four areas · are · · · · · how to make money, · · · · [S] · · · um, ·…" at bounding box center [414, 130] width 608 height 58
click at [375, 115] on span "Delete" at bounding box center [367, 112] width 29 height 12
click at [282, 120] on span "make" at bounding box center [269, 111] width 26 height 19
click at [355, 113] on span at bounding box center [353, 112] width 19 height 22
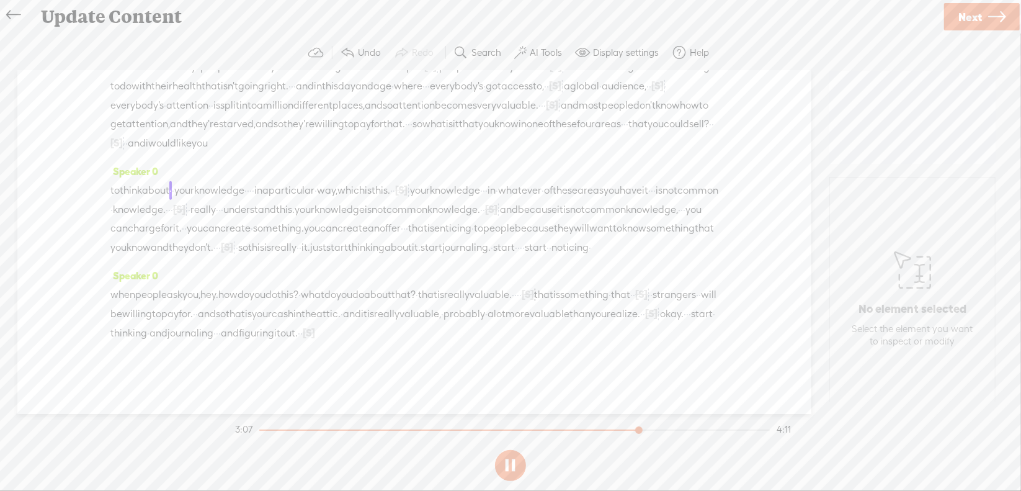
scroll to position [621, 0]
click at [514, 463] on button at bounding box center [510, 465] width 31 height 31
click at [560, 293] on span "something" at bounding box center [584, 294] width 48 height 19
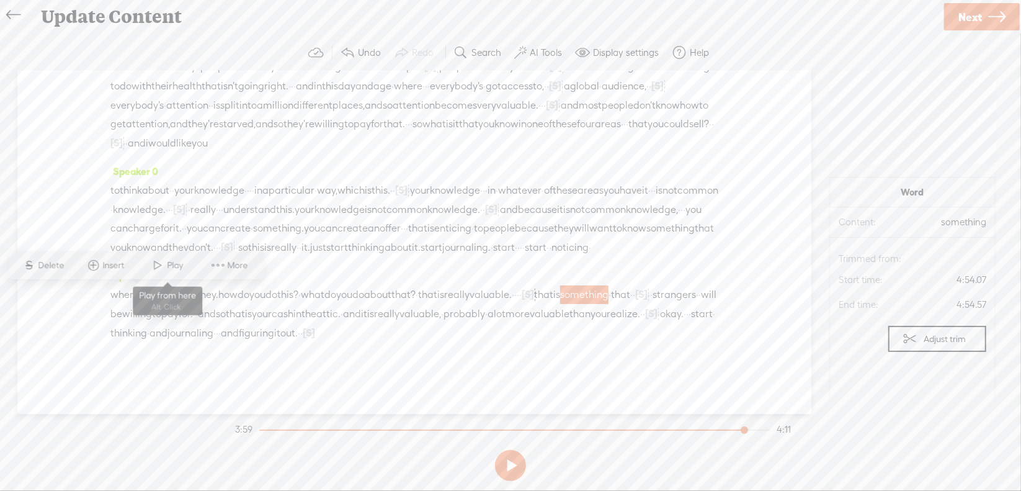
click at [178, 266] on span "Play" at bounding box center [177, 265] width 19 height 12
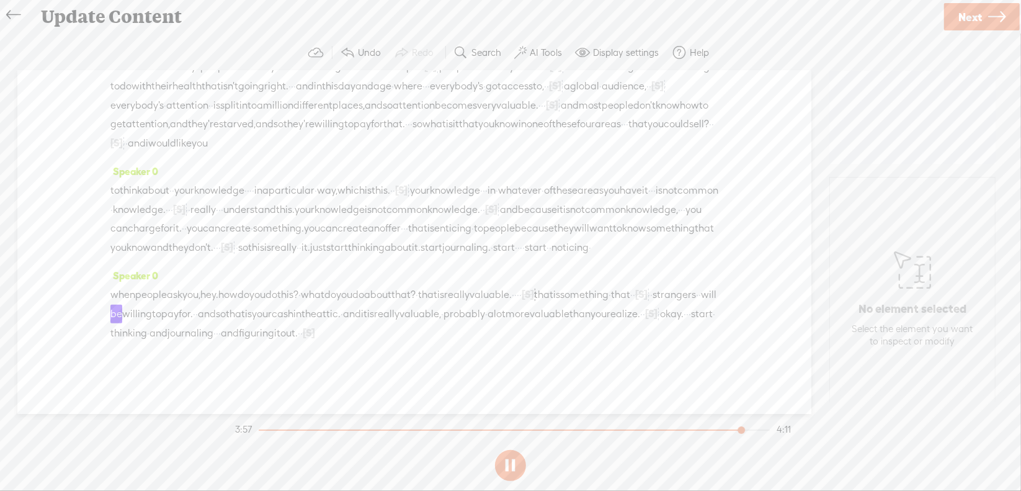
click at [512, 459] on button at bounding box center [510, 465] width 31 height 31
drag, startPoint x: 218, startPoint y: 298, endPoint x: 212, endPoint y: 292, distance: 9.7
click at [635, 298] on span "[S]" at bounding box center [641, 293] width 12 height 11
click at [209, 269] on span at bounding box center [200, 265] width 28 height 25
click at [560, 297] on span "something" at bounding box center [584, 294] width 48 height 19
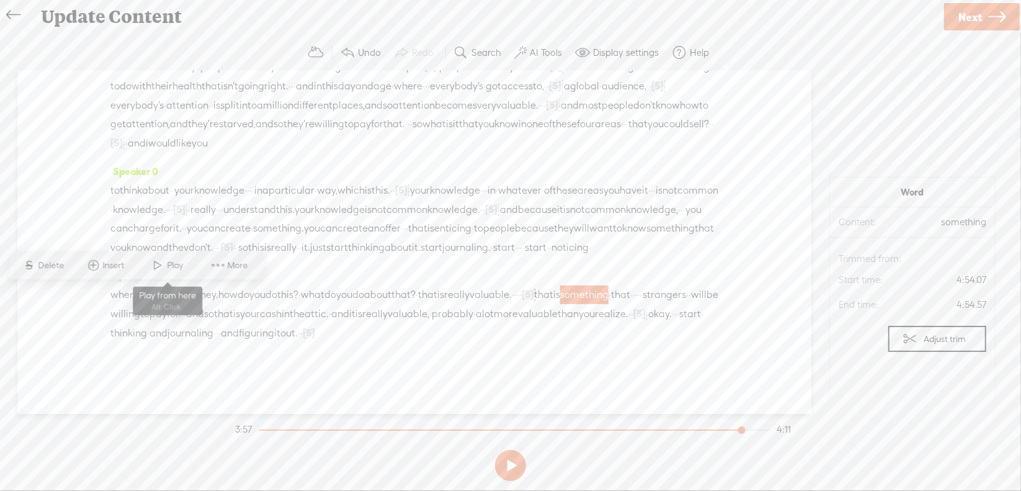
drag, startPoint x: 164, startPoint y: 270, endPoint x: 217, endPoint y: 247, distance: 58.1
click at [164, 270] on span at bounding box center [158, 265] width 19 height 22
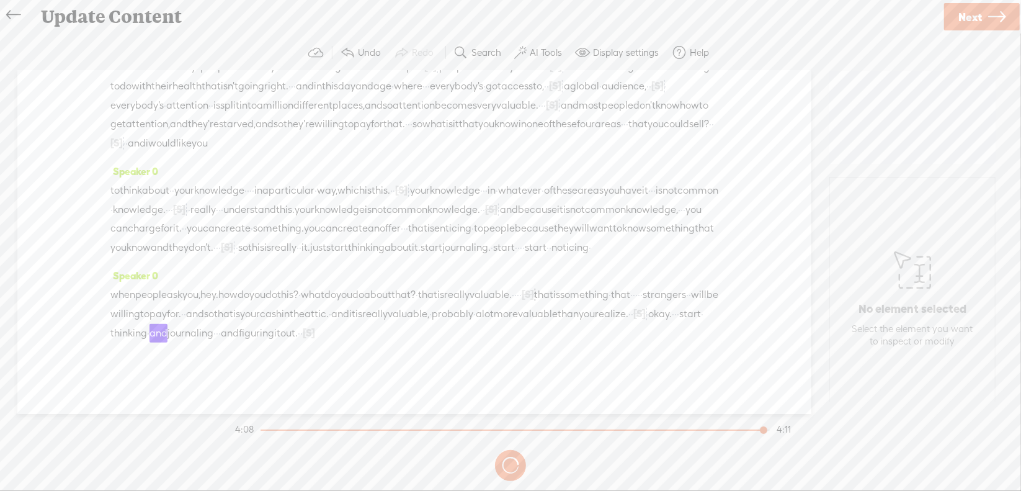
click at [0, 0] on button at bounding box center [0, 0] width 0 height 0
click at [579, 317] on span "you" at bounding box center [587, 314] width 16 height 19
click at [367, 285] on span at bounding box center [371, 284] width 19 height 22
click at [969, 12] on span "Next" at bounding box center [971, 17] width 24 height 32
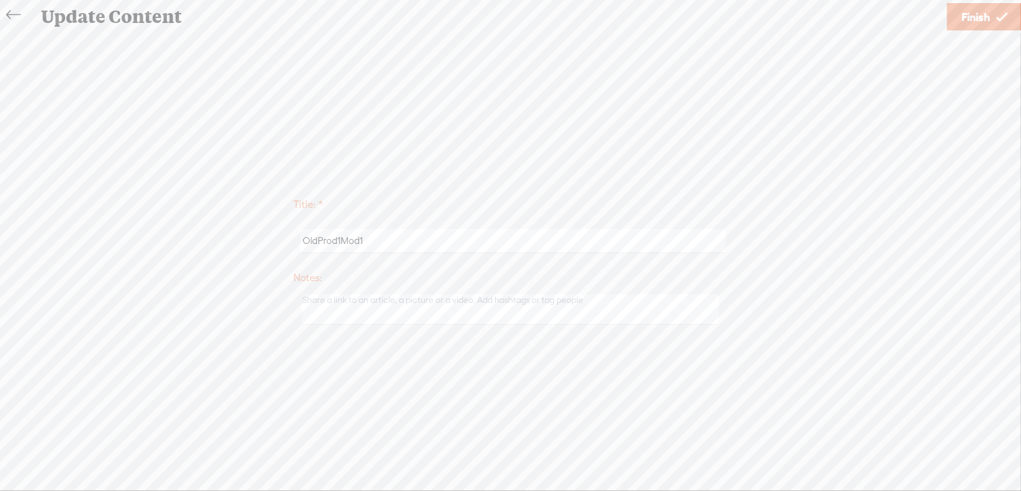
scroll to position [620, 0]
click at [978, 16] on span "Finish" at bounding box center [976, 17] width 29 height 32
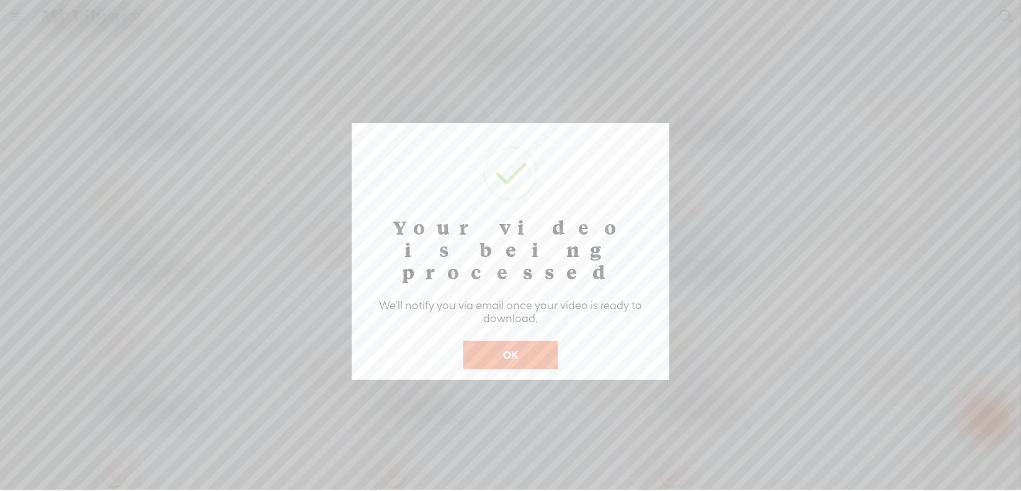
click at [512, 341] on button "OK" at bounding box center [510, 355] width 94 height 29
